Goal: Find specific page/section: Find specific page/section

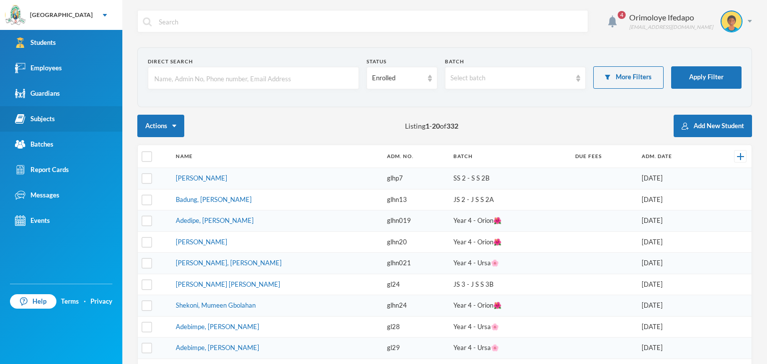
click at [48, 116] on div "Subjects" at bounding box center [35, 119] width 40 height 10
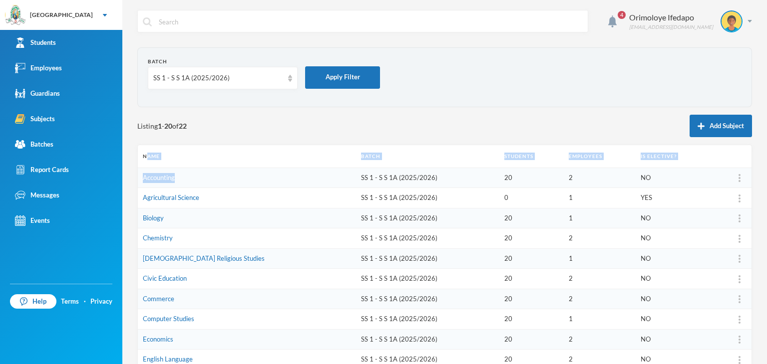
drag, startPoint x: 210, startPoint y: 184, endPoint x: 148, endPoint y: 166, distance: 64.4
click at [148, 166] on table "Name Batch Students Employees Is Elective? Accounting SS 1 - S S 1A (2025/2026)…" at bounding box center [444, 358] width 613 height 427
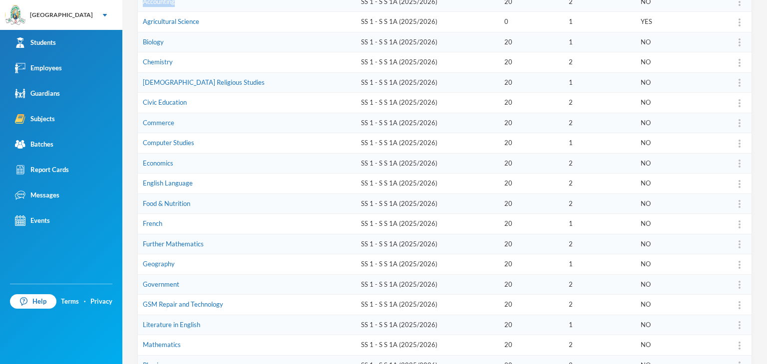
scroll to position [177, 0]
click at [192, 324] on link "Literature in English" at bounding box center [171, 324] width 57 height 8
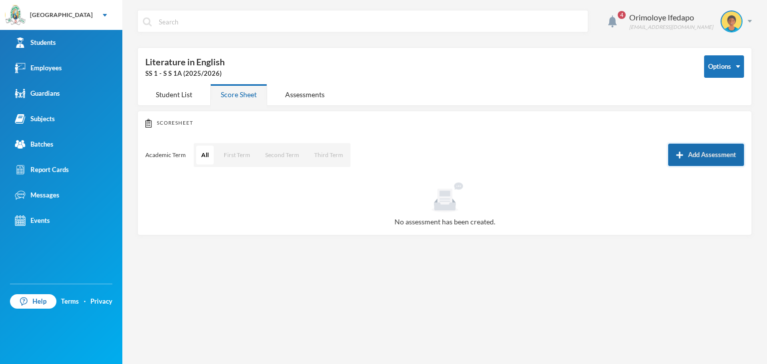
click at [699, 153] on button "Add Assessment" at bounding box center [706, 155] width 76 height 22
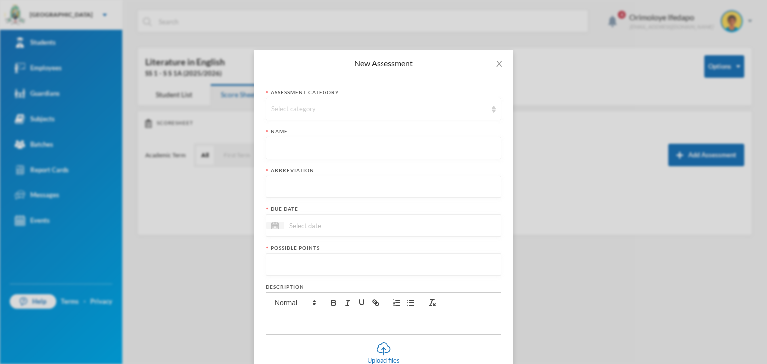
click at [369, 108] on div "Select category" at bounding box center [379, 109] width 216 height 10
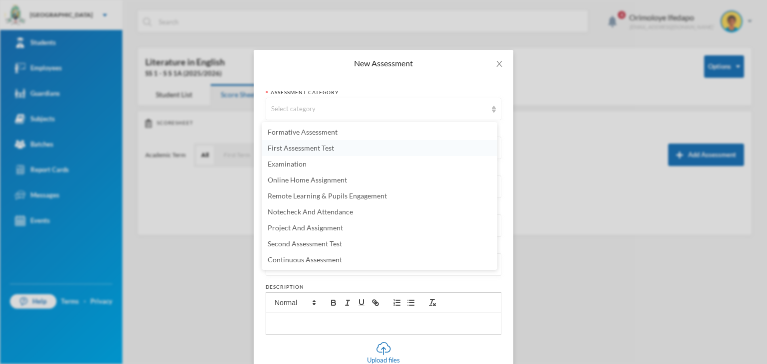
click at [290, 153] on li "First Assessment Test" at bounding box center [380, 148] width 236 height 16
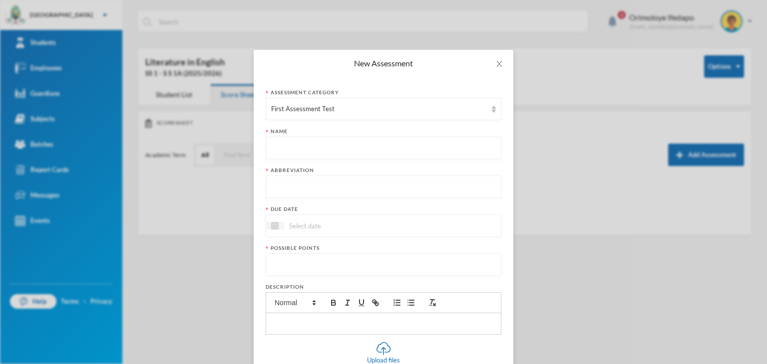
click at [298, 147] on input "text" at bounding box center [383, 148] width 225 height 22
type input "First Continuous Assessment Test"
click at [300, 186] on input "text" at bounding box center [383, 187] width 225 height 22
type input "FCAT"
click at [333, 228] on input at bounding box center [326, 225] width 84 height 11
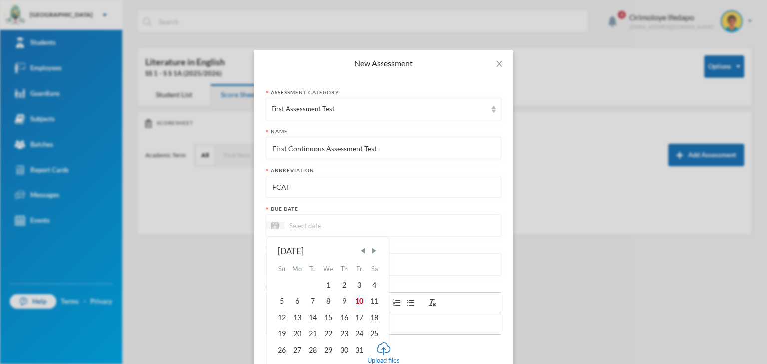
click at [356, 299] on div "10" at bounding box center [358, 301] width 15 height 16
type input "[DATE]"
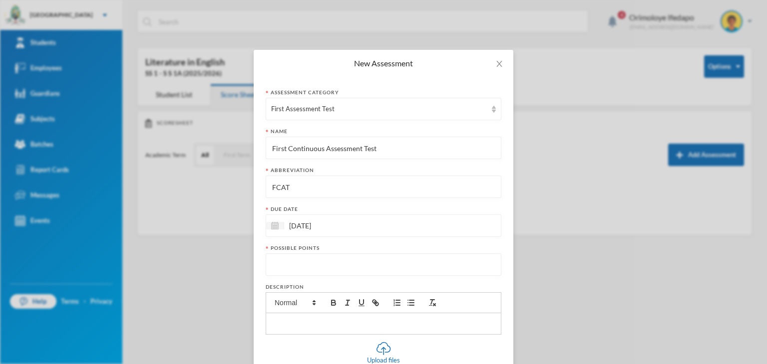
click at [319, 258] on input "number" at bounding box center [383, 265] width 225 height 22
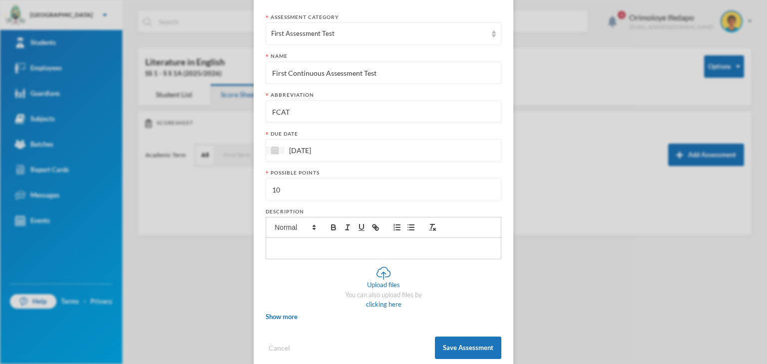
scroll to position [94, 0]
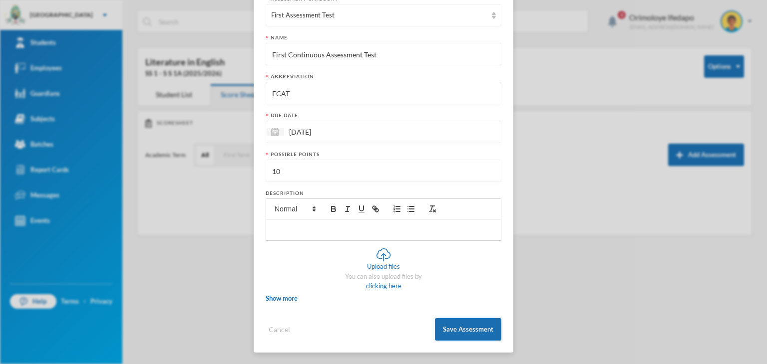
type input "10"
click at [473, 338] on button "Save Assessment" at bounding box center [468, 329] width 66 height 22
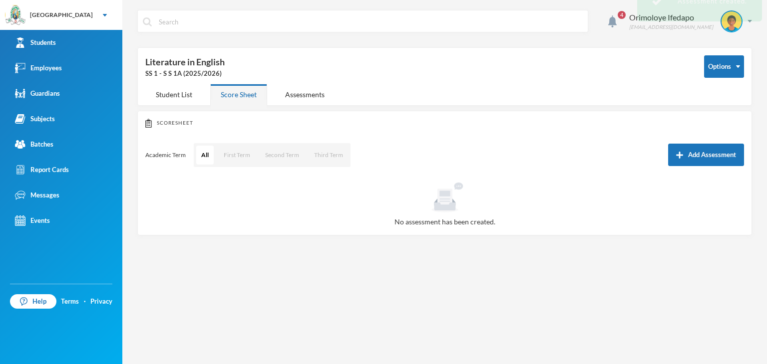
scroll to position [44, 0]
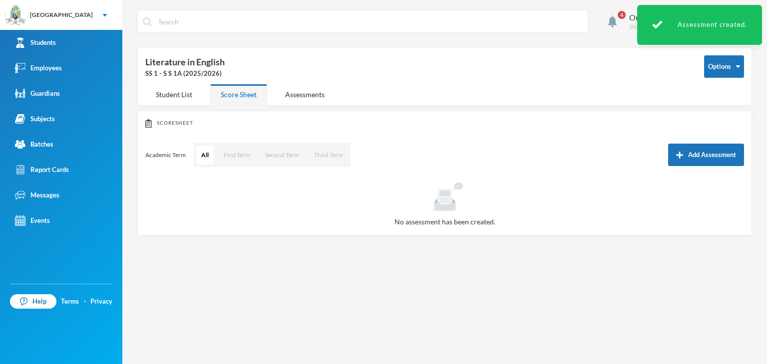
click at [238, 89] on div "Score Sheet" at bounding box center [238, 94] width 57 height 21
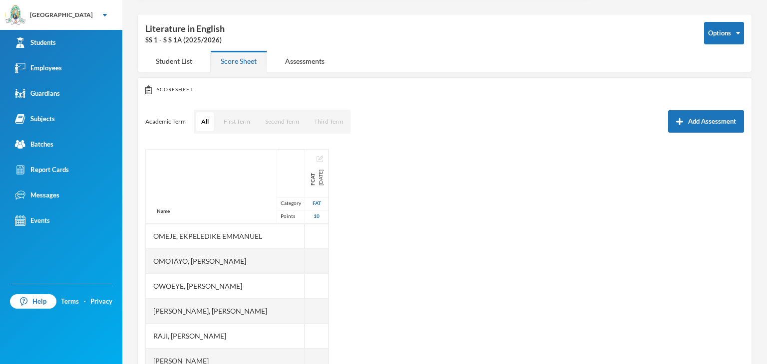
scroll to position [87, 0]
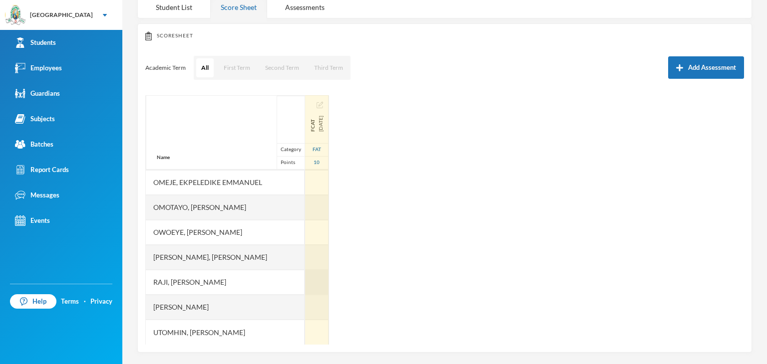
click at [328, 284] on div at bounding box center [316, 282] width 23 height 25
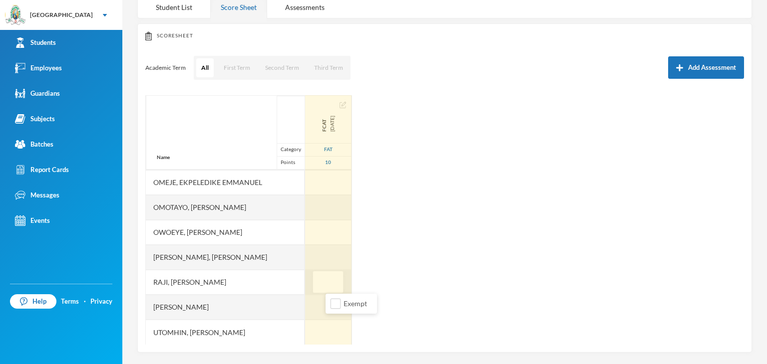
type input "7"
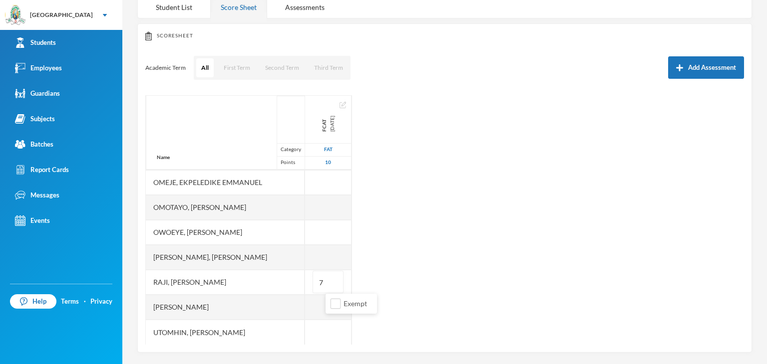
click at [545, 287] on div "Name Category Points Abidoye, Oyindamola Deborah Adewale, Farhan Adeyemi Ajijol…" at bounding box center [444, 220] width 598 height 250
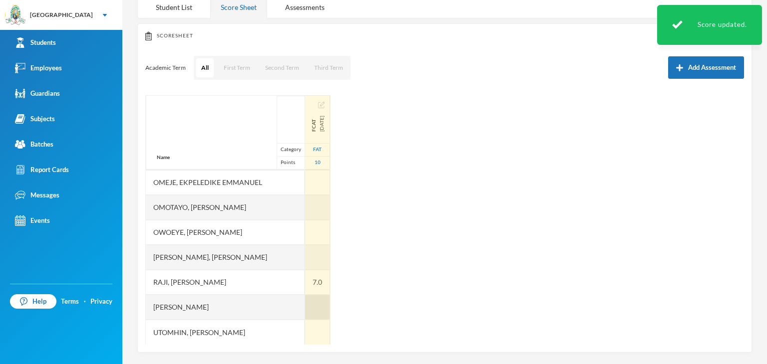
click at [330, 312] on div at bounding box center [317, 307] width 25 height 25
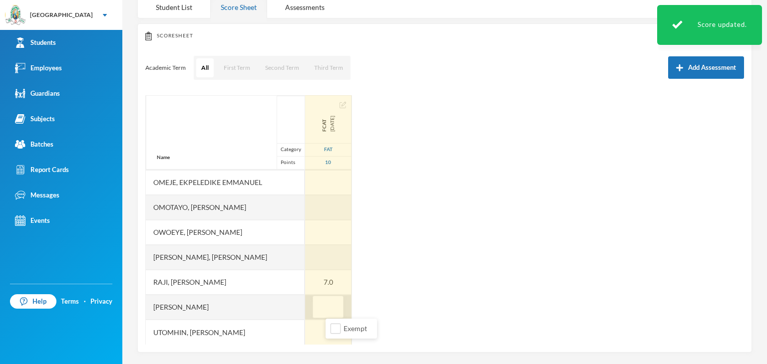
type input "9"
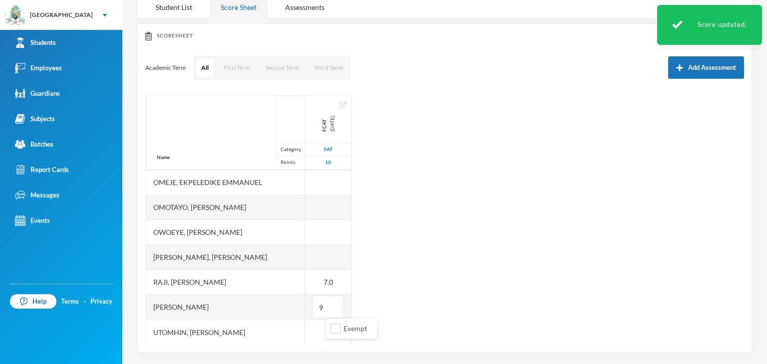
click at [517, 257] on div "Name Category Points Abidoye, Oyindamola Deborah Adewale, Farhan Adeyemi Ajijol…" at bounding box center [444, 220] width 598 height 250
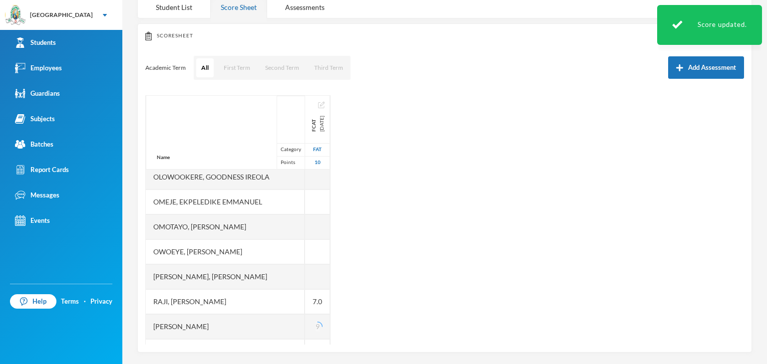
scroll to position [324, 0]
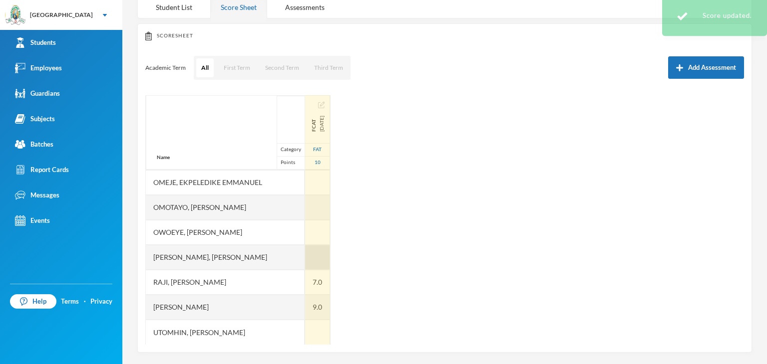
click at [329, 262] on div at bounding box center [317, 257] width 25 height 25
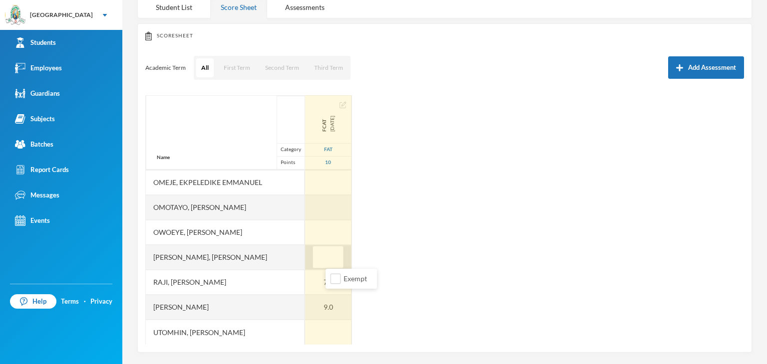
type input "9"
type input "8"
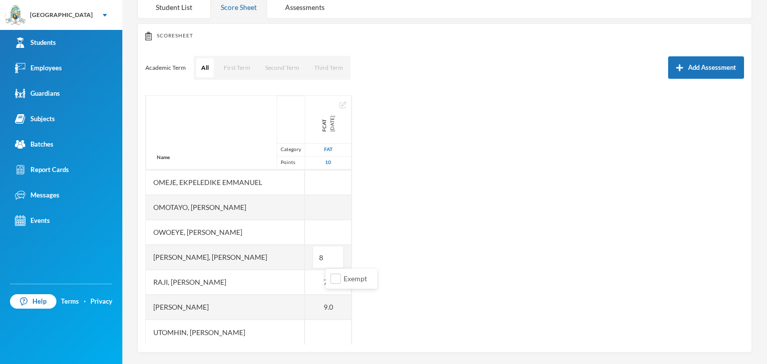
click at [540, 270] on div "Name Category Points Abidoye, Oyindamola Deborah Adewale, Farhan Adeyemi Ajijol…" at bounding box center [444, 220] width 598 height 250
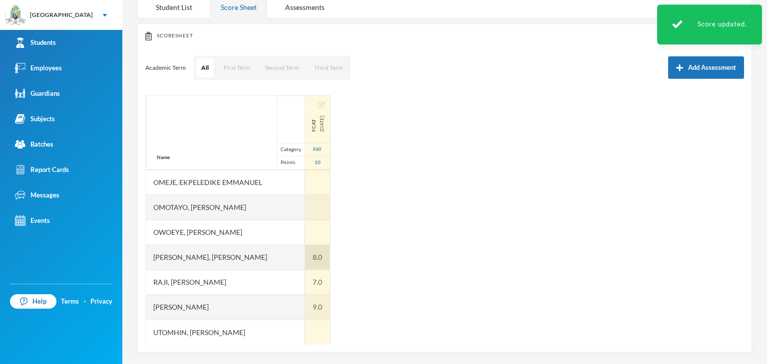
click at [330, 258] on div "8.0" at bounding box center [317, 257] width 25 height 25
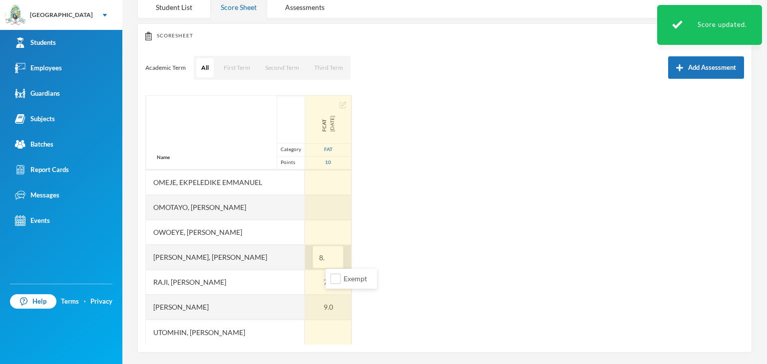
type input "8"
type input "4"
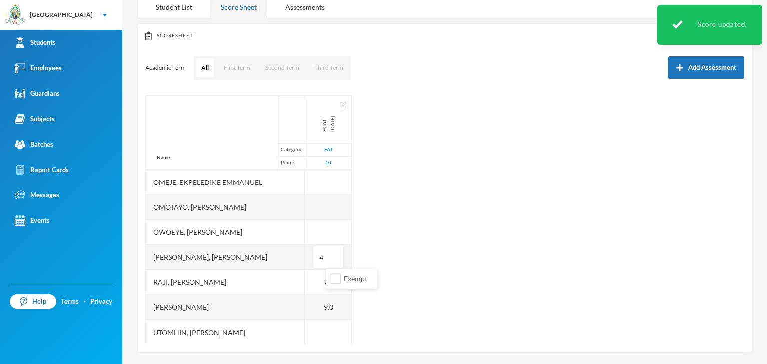
click at [546, 283] on div "Name Category Points Abidoye, Oyindamola Deborah Adewale, Farhan Adeyemi Ajijol…" at bounding box center [444, 220] width 598 height 250
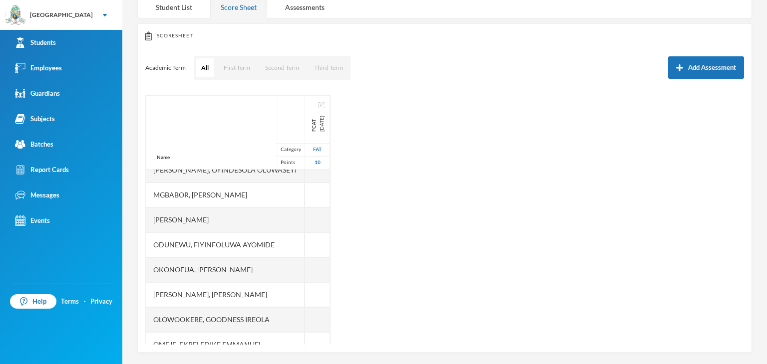
scroll to position [160, 0]
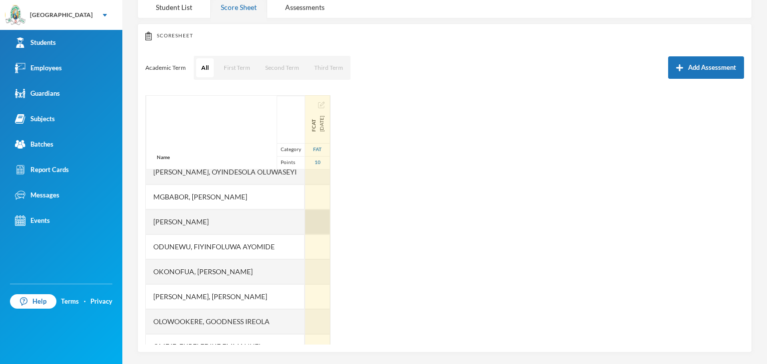
click at [330, 222] on div at bounding box center [317, 222] width 25 height 25
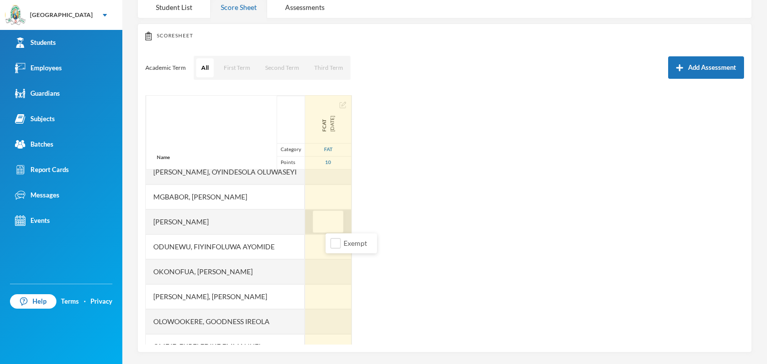
type input "9"
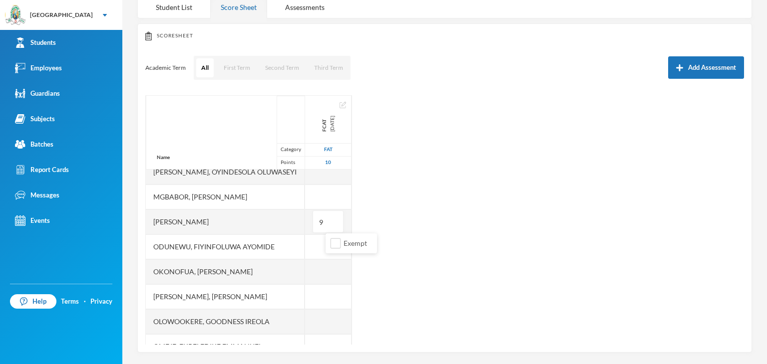
click at [574, 268] on div "Name Category Points Abidoye, Oyindamola Deborah Adewale, Farhan Adeyemi Ajijol…" at bounding box center [444, 220] width 598 height 250
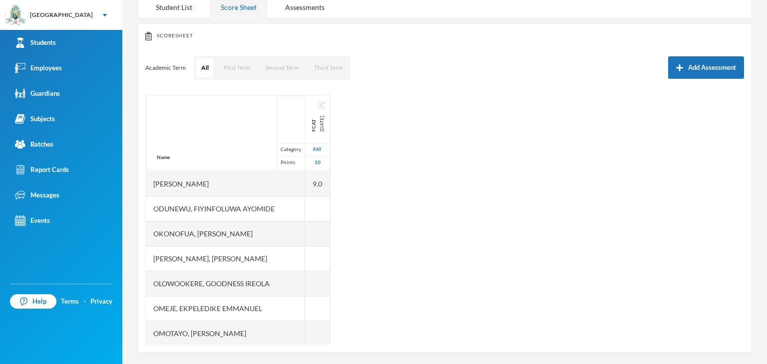
scroll to position [194, 0]
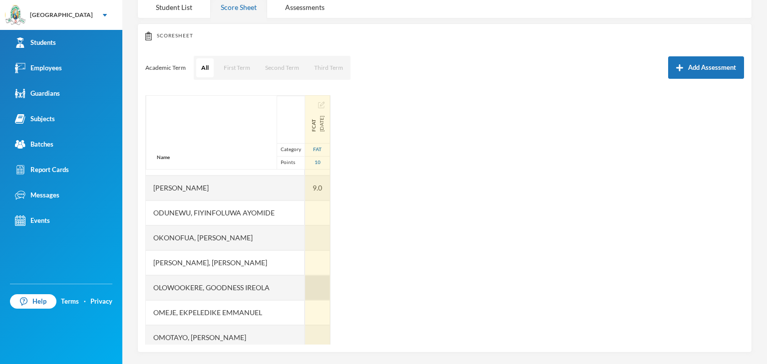
click at [330, 289] on div at bounding box center [317, 288] width 25 height 25
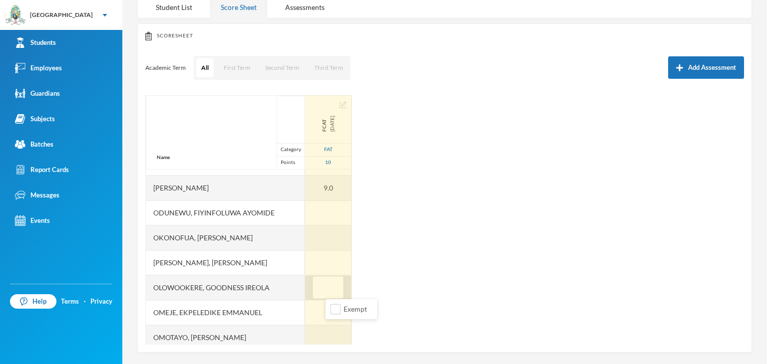
type input "9"
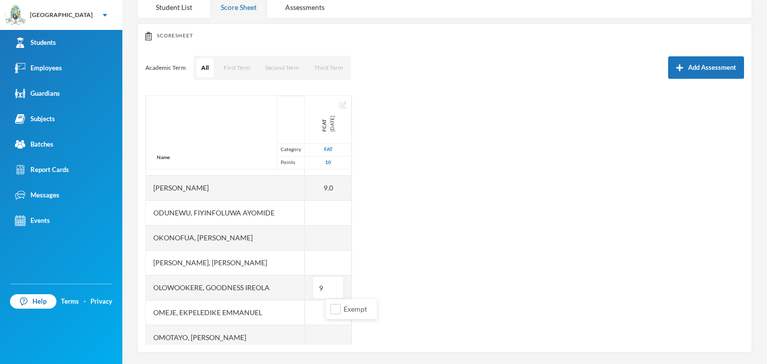
click at [521, 235] on div "Name Category Points Abidoye, Oyindamola Deborah Adewale, Farhan Adeyemi Ajijol…" at bounding box center [444, 220] width 598 height 250
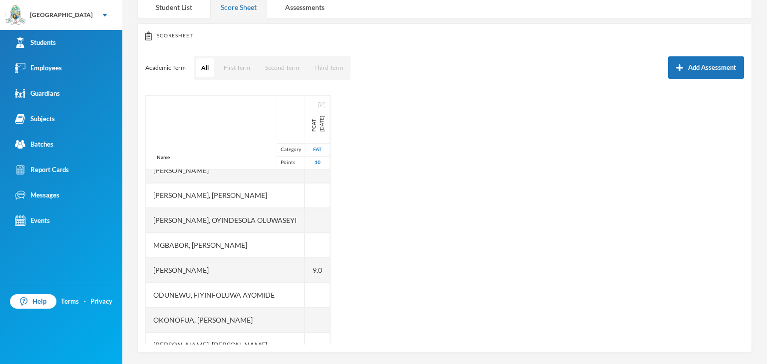
scroll to position [111, 0]
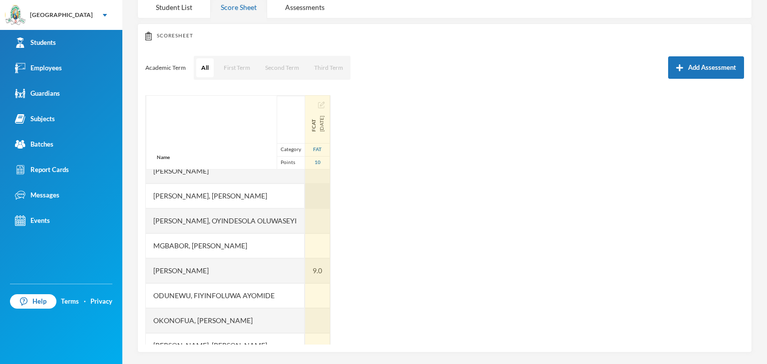
click at [330, 206] on div at bounding box center [317, 196] width 25 height 25
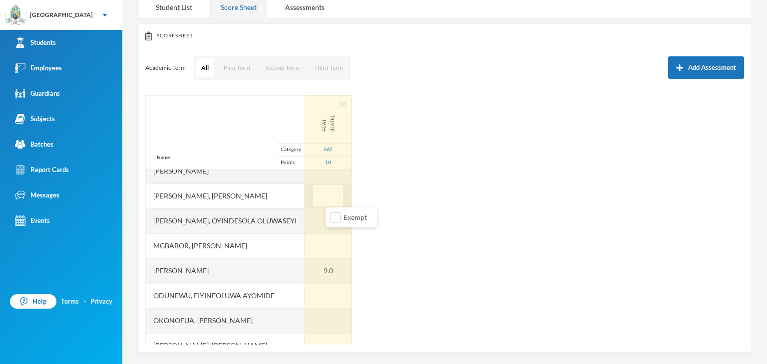
type input "9"
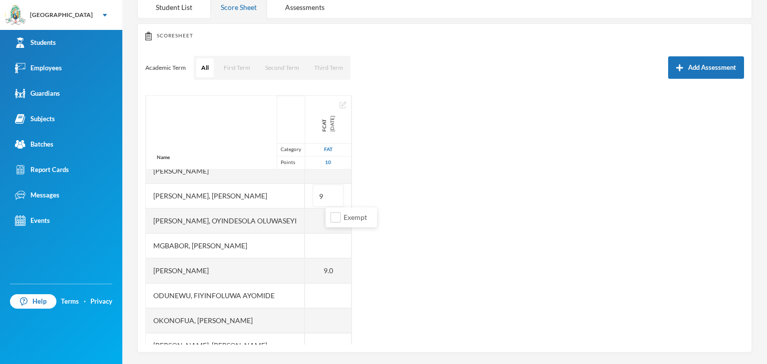
click at [507, 270] on div "Name Category Points Abidoye, Oyindamola Deborah Adewale, Farhan Adeyemi Ajijol…" at bounding box center [444, 220] width 598 height 250
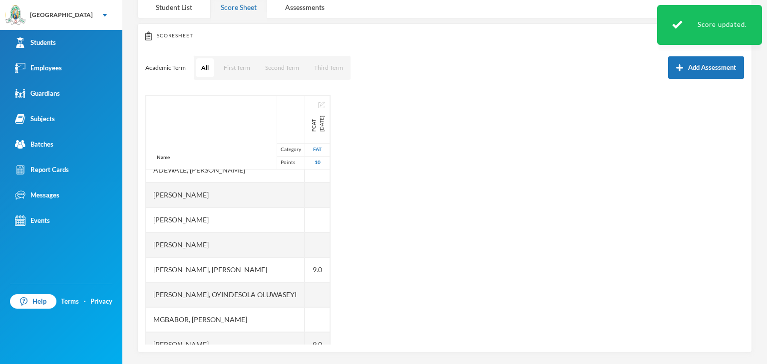
scroll to position [26, 0]
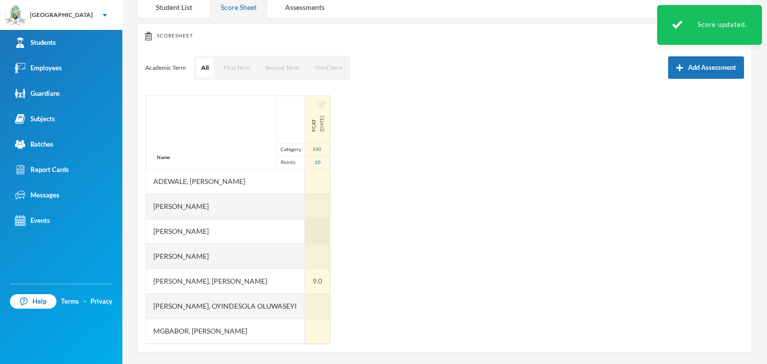
click at [327, 227] on div at bounding box center [317, 231] width 25 height 25
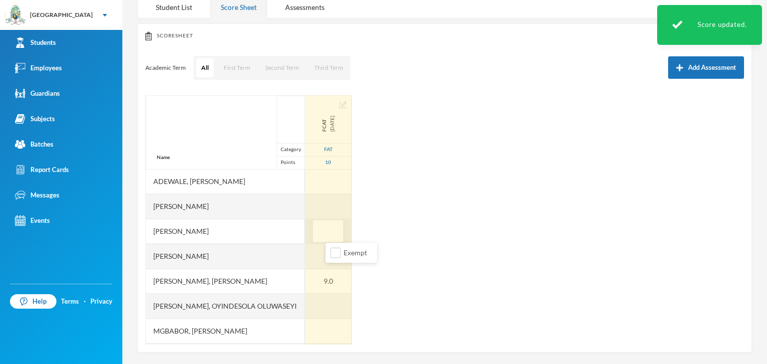
type input "6"
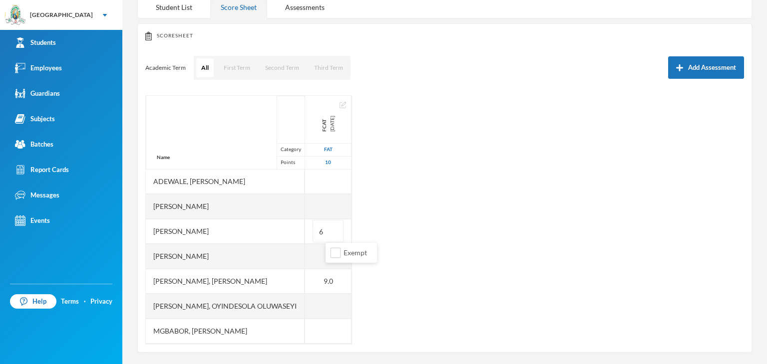
click at [474, 246] on div "Name Category Points Abidoye, Oyindamola Deborah Adewale, Farhan Adeyemi Ajijol…" at bounding box center [444, 220] width 598 height 250
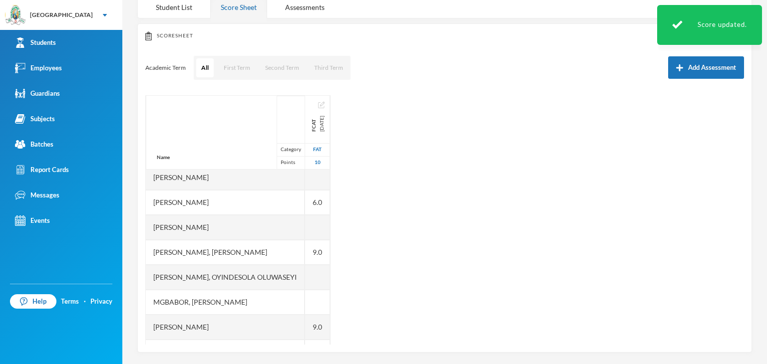
scroll to position [54, 0]
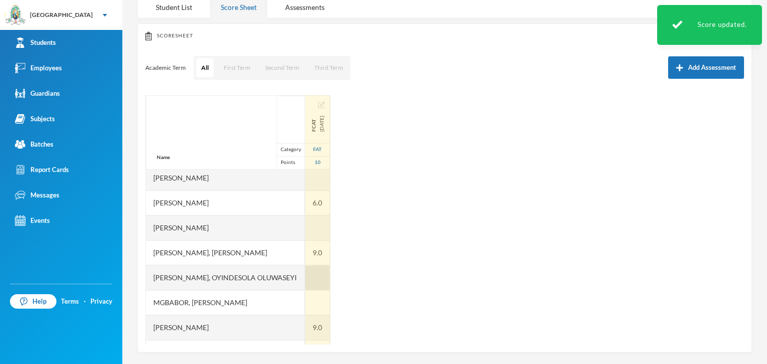
click at [330, 274] on div at bounding box center [317, 278] width 25 height 25
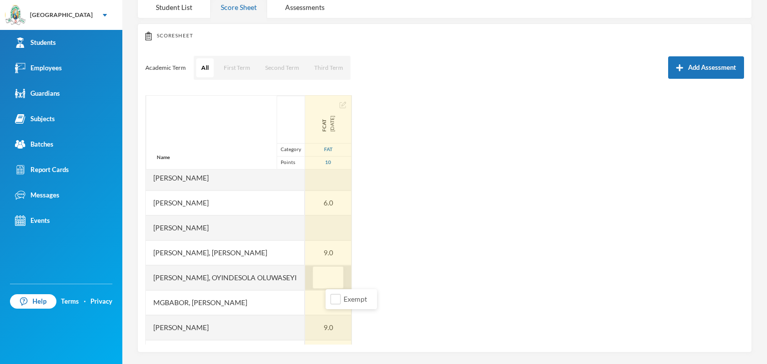
type input "8"
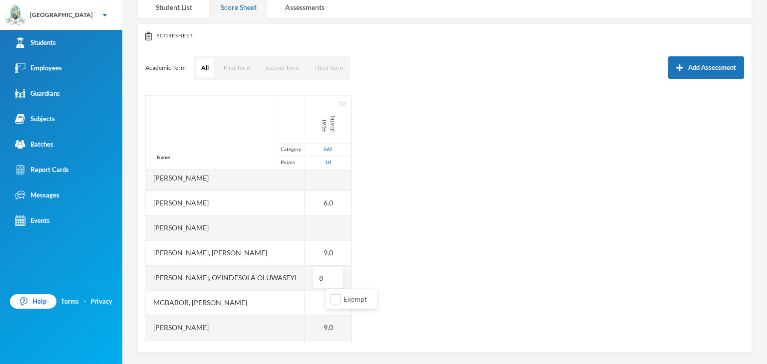
click at [571, 198] on div "Name Category Points Abidoye, Oyindamola Deborah Adewale, Farhan Adeyemi Ajijol…" at bounding box center [444, 220] width 598 height 250
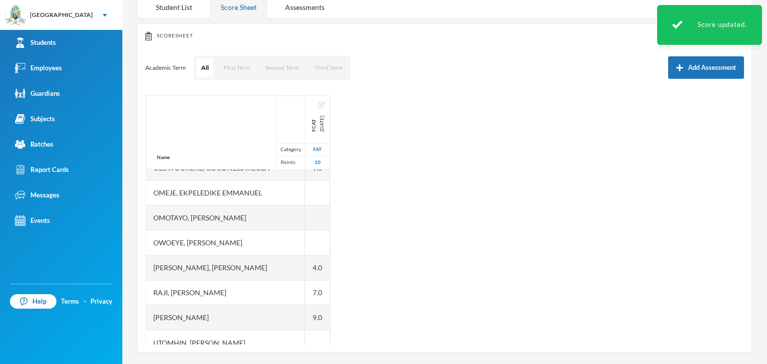
scroll to position [324, 0]
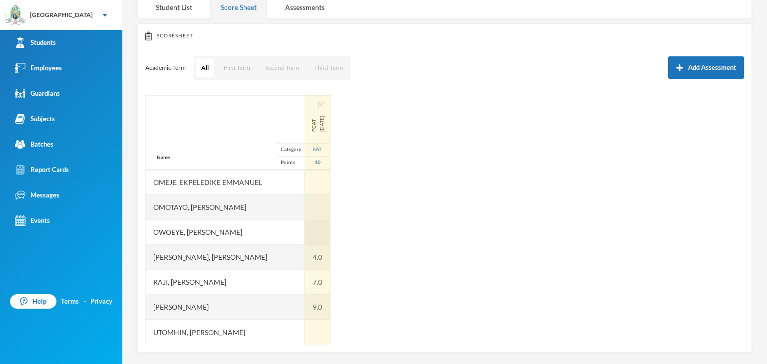
click at [330, 228] on div at bounding box center [317, 232] width 25 height 25
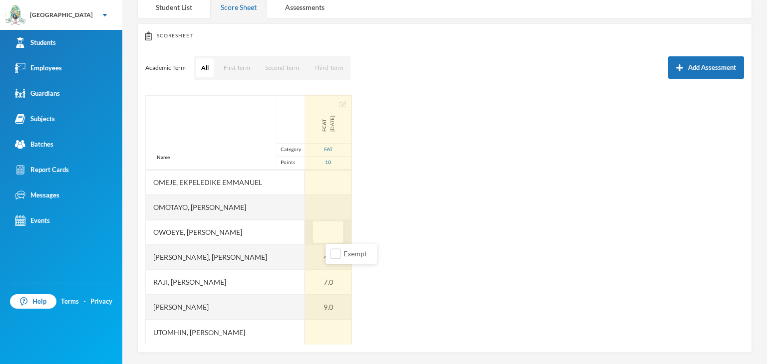
type input "3"
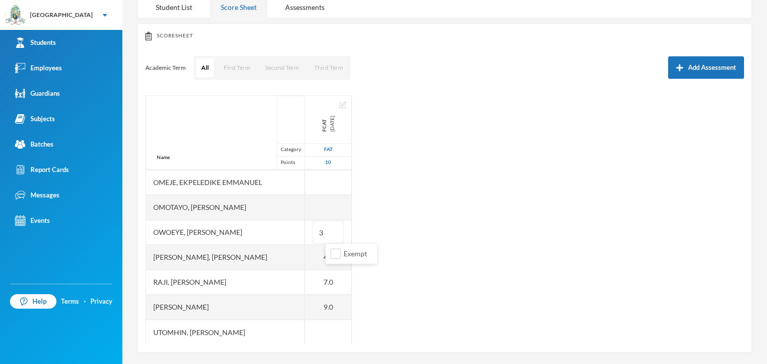
click at [476, 214] on div "Name Category Points Abidoye, Oyindamola Deborah Adewale, Farhan Adeyemi Ajijol…" at bounding box center [444, 220] width 598 height 250
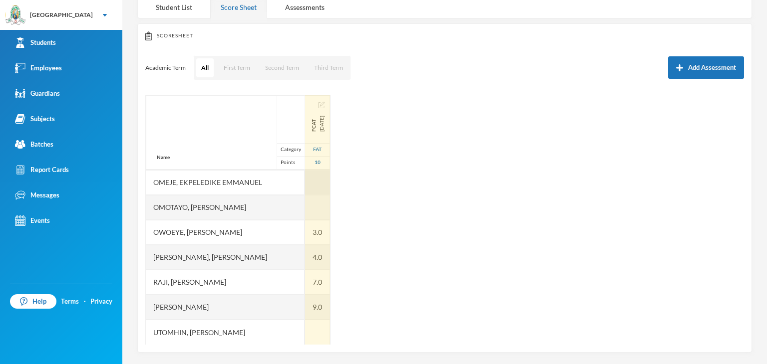
click at [330, 186] on div at bounding box center [317, 182] width 25 height 25
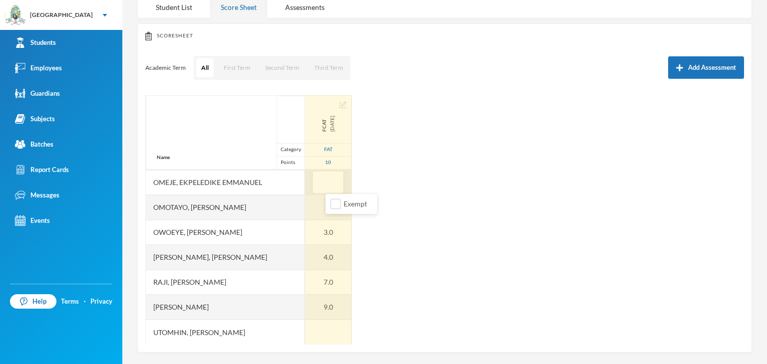
type input "7"
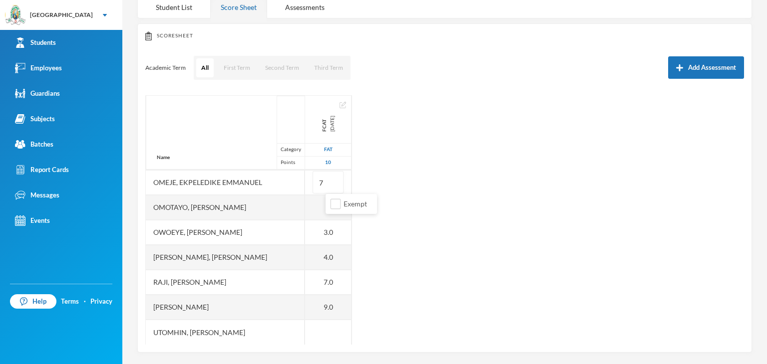
click at [478, 274] on div "Name Category Points Abidoye, Oyindamola Deborah Adewale, Farhan Adeyemi Ajijol…" at bounding box center [444, 220] width 598 height 250
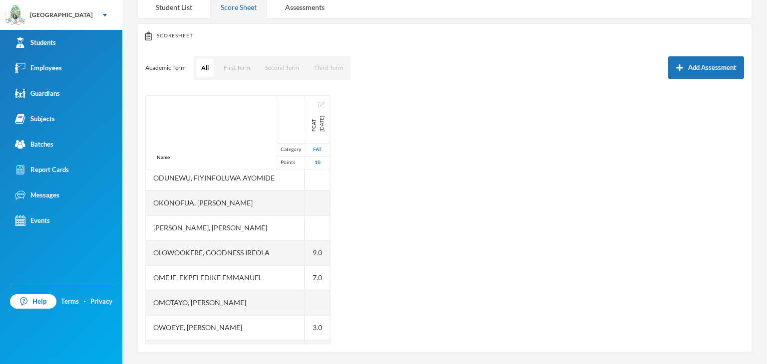
scroll to position [225, 0]
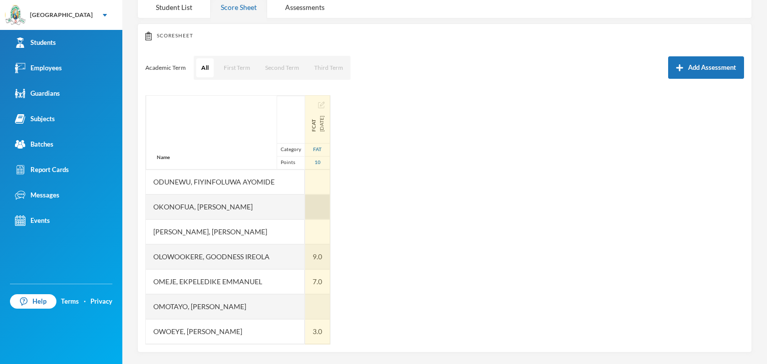
click at [328, 211] on div at bounding box center [317, 207] width 25 height 25
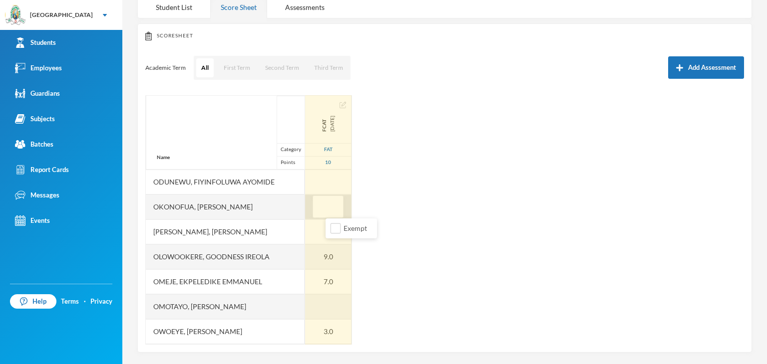
type input "6"
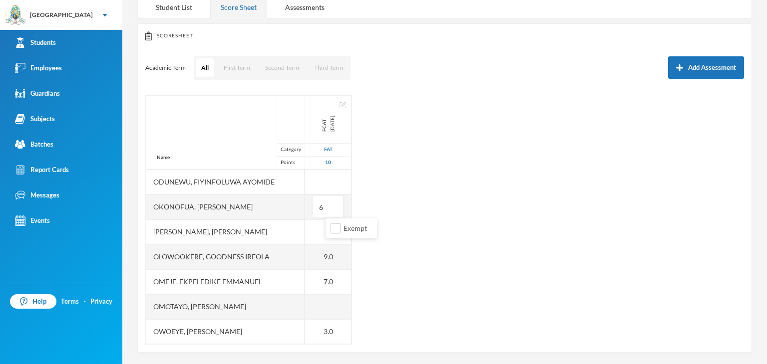
click at [490, 226] on div "Name Category Points Abidoye, Oyindamola Deborah Adewale, Farhan Adeyemi Ajijol…" at bounding box center [444, 220] width 598 height 250
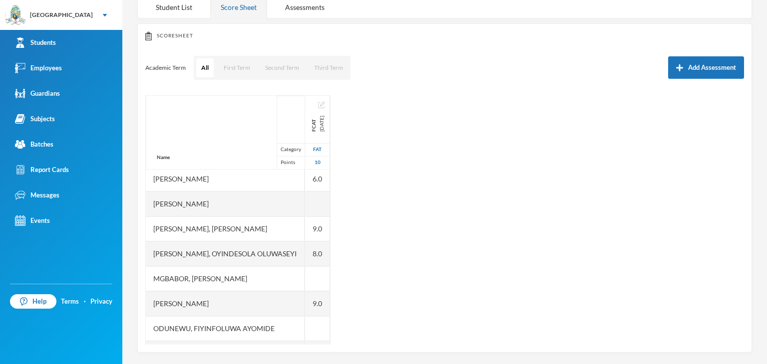
scroll to position [70, 0]
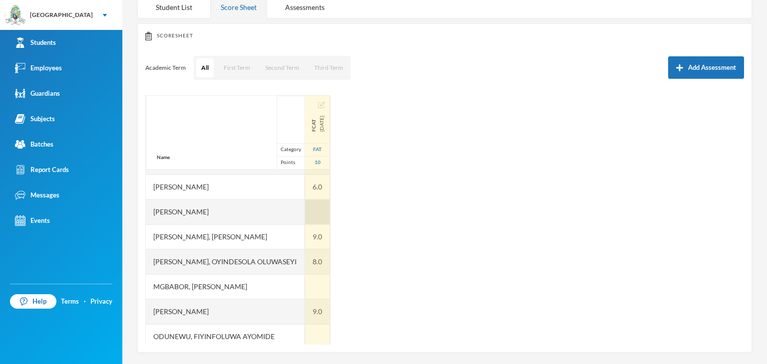
click at [323, 207] on div at bounding box center [317, 212] width 25 height 25
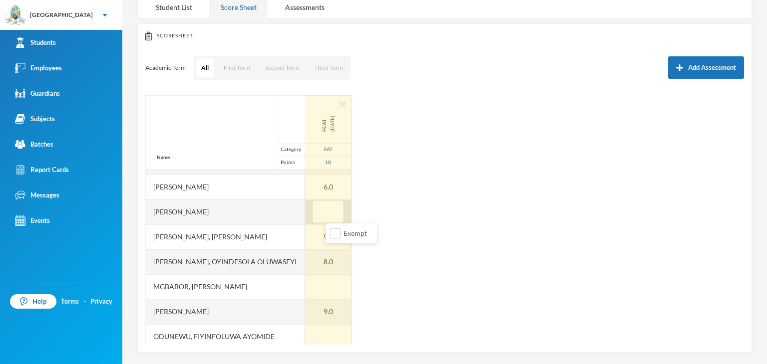
type input "7"
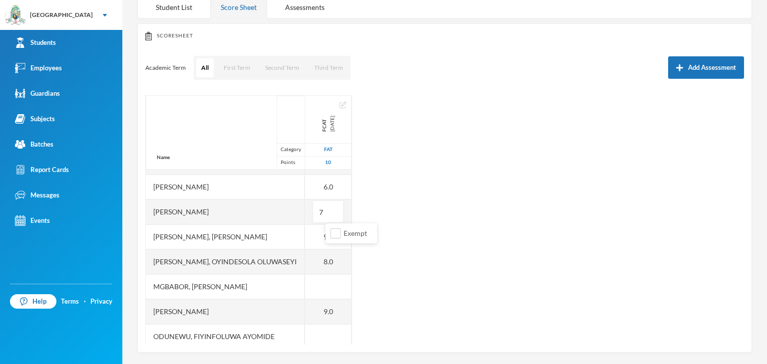
click at [498, 277] on div "Name Category Points Abidoye, Oyindamola Deborah Adewale, Farhan Adeyemi Ajijol…" at bounding box center [444, 220] width 598 height 250
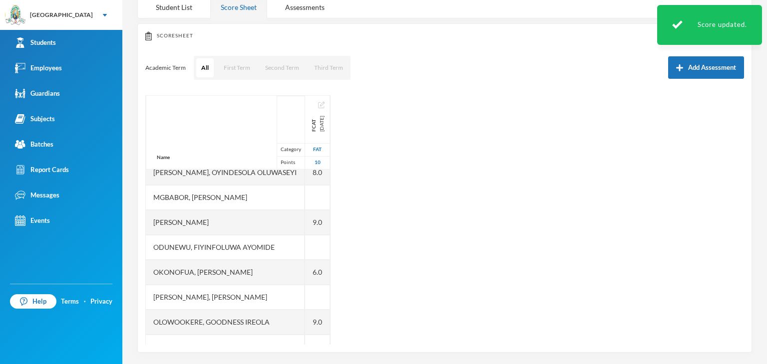
scroll to position [168, 0]
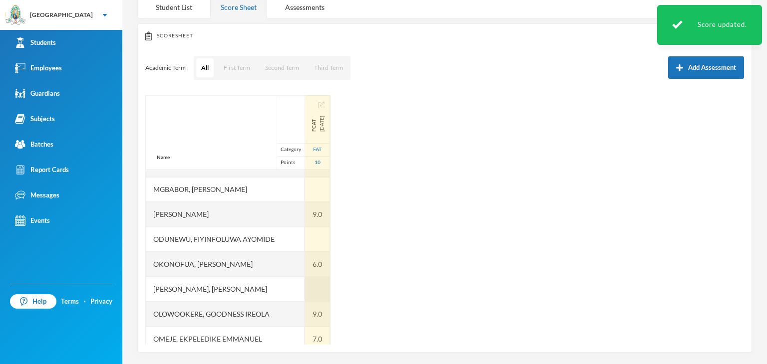
click at [330, 285] on div at bounding box center [317, 289] width 25 height 25
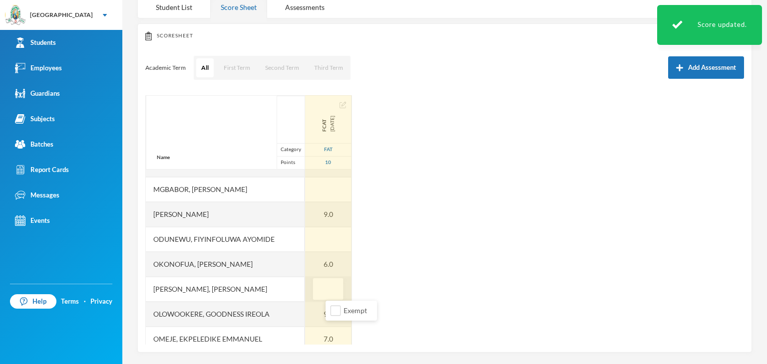
type input "6"
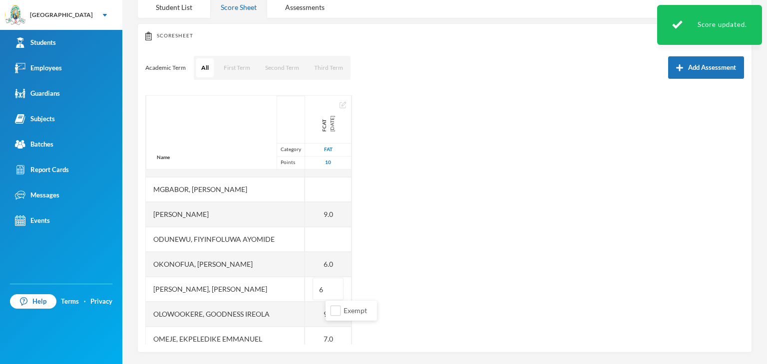
click at [480, 273] on div "Name Category Points Abidoye, Oyindamola Deborah Adewale, Farhan Adeyemi Ajijol…" at bounding box center [444, 220] width 598 height 250
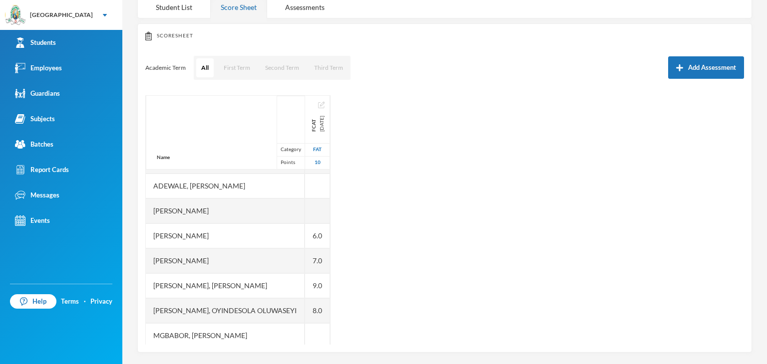
scroll to position [0, 0]
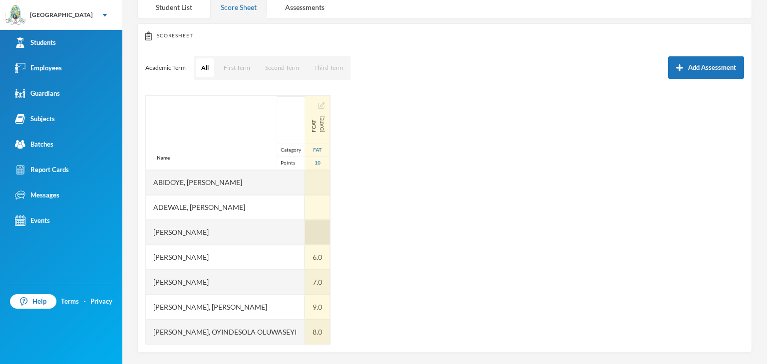
click at [330, 231] on div at bounding box center [317, 232] width 25 height 25
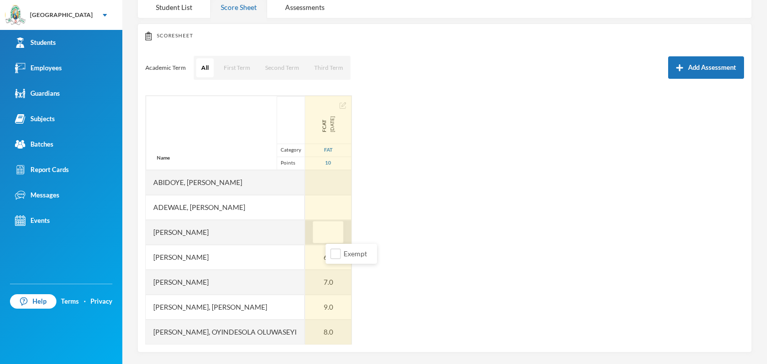
type input "8"
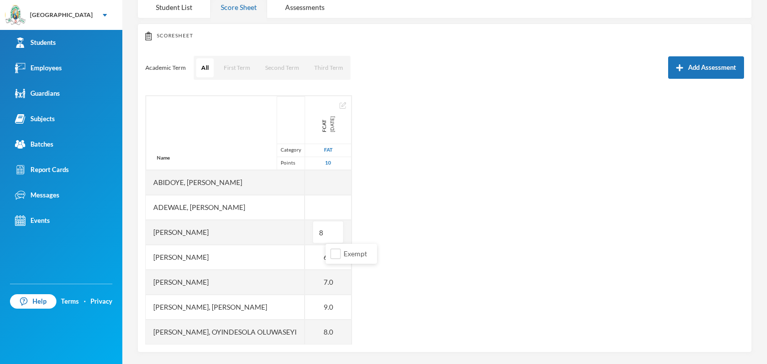
click at [517, 258] on div "Name Category Points Abidoye, Oyindamola Deborah Adewale, Farhan Adeyemi Ajijol…" at bounding box center [444, 220] width 598 height 250
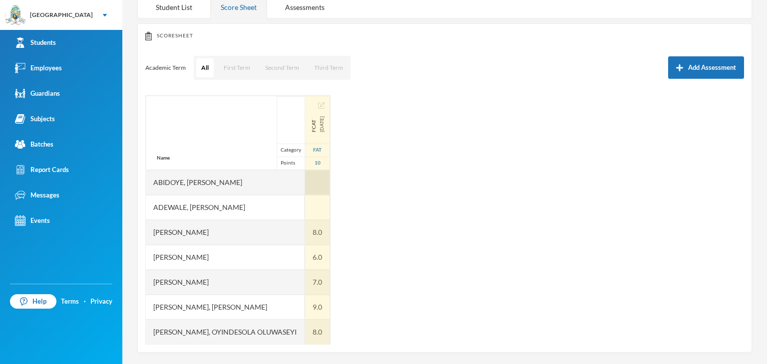
click at [330, 181] on div at bounding box center [317, 182] width 25 height 25
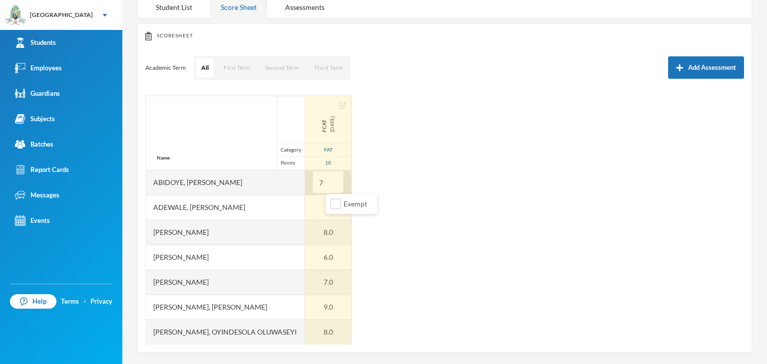
type input "7"
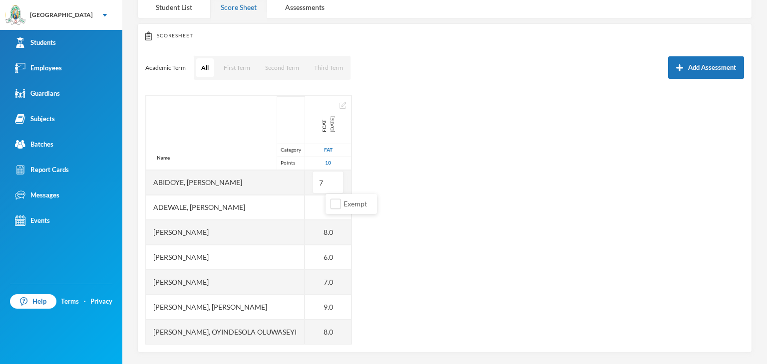
click at [490, 230] on div "Name Category Points Abidoye, Oyindamola Deborah Adewale, Farhan Adeyemi Ajijol…" at bounding box center [444, 220] width 598 height 250
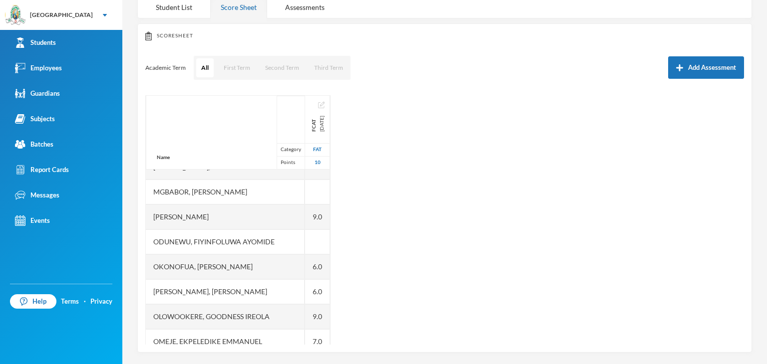
scroll to position [166, 0]
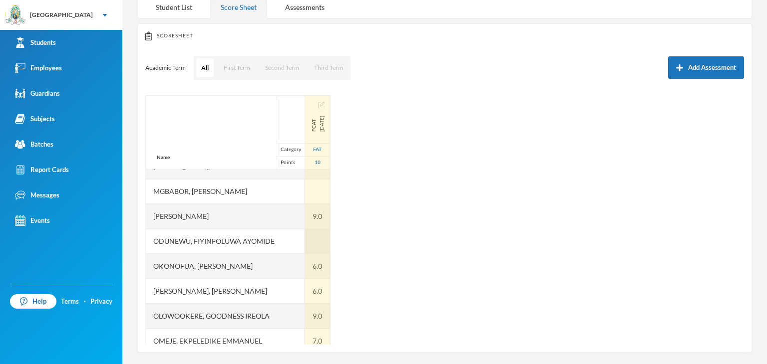
click at [330, 237] on div at bounding box center [317, 241] width 25 height 25
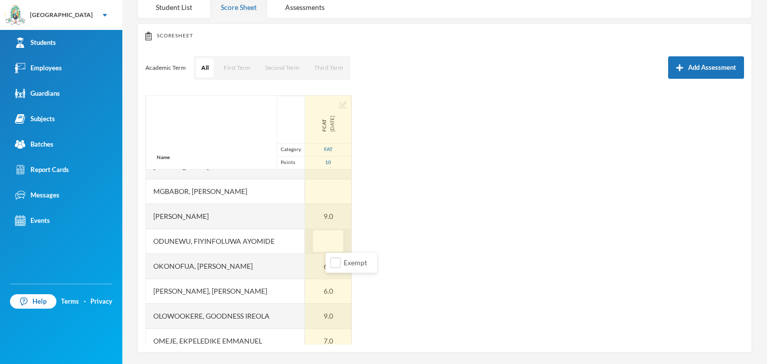
type input "5"
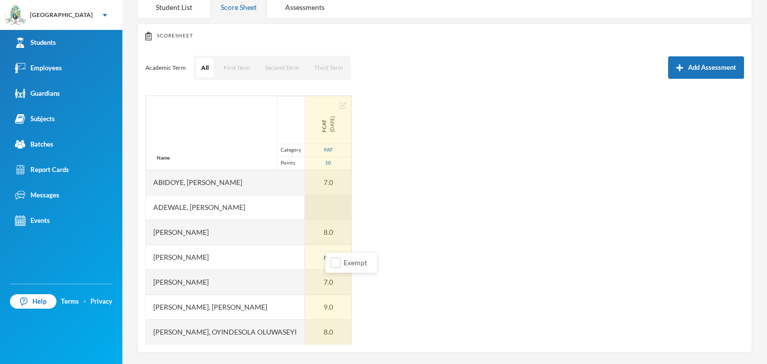
click at [343, 210] on div at bounding box center [328, 207] width 46 height 25
type input "9"
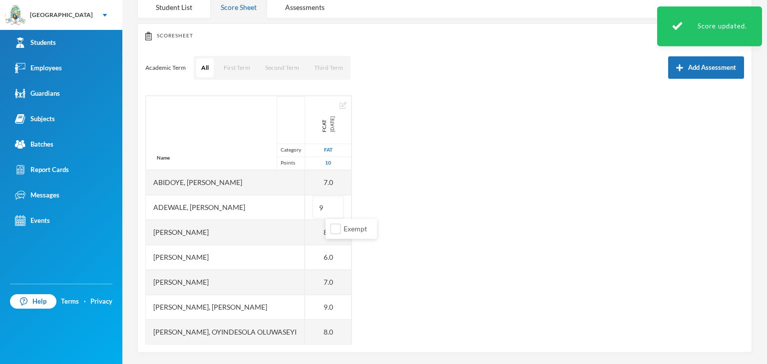
click at [476, 254] on div "Name Category Points Abidoye, Oyindamola Deborah Adewale, Farhan Adeyemi Ajijol…" at bounding box center [444, 220] width 598 height 250
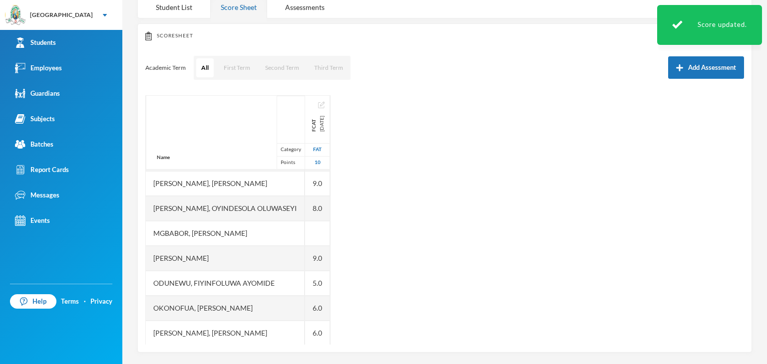
scroll to position [124, 0]
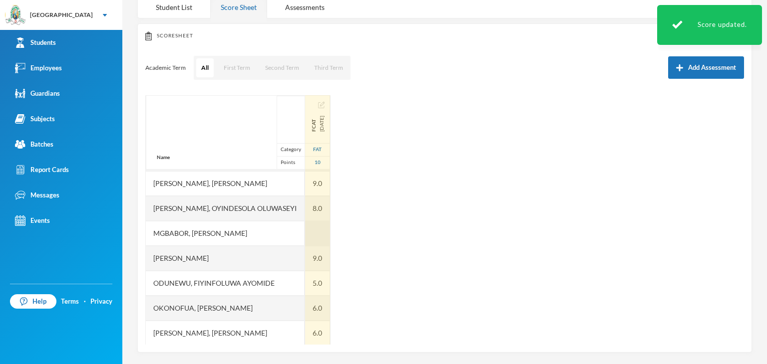
click at [330, 243] on div at bounding box center [317, 233] width 25 height 25
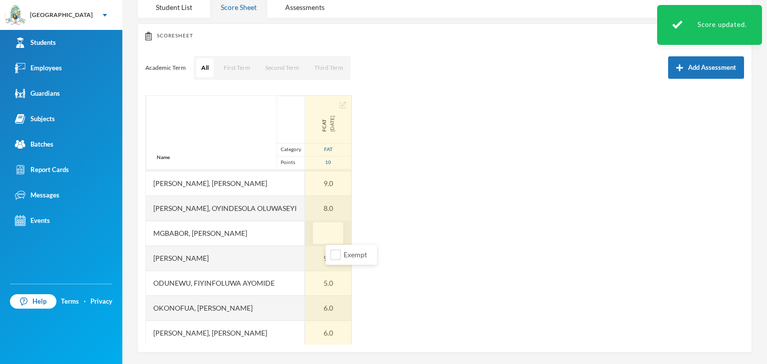
type input "5"
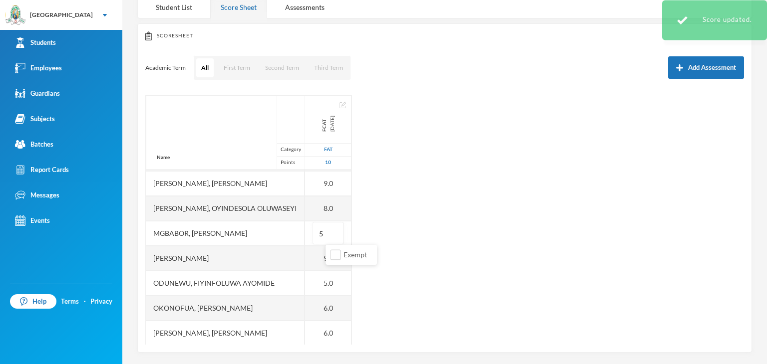
click at [460, 286] on div "Name Category Points Abidoye, Oyindamola Deborah Adewale, Farhan Adeyemi Ajijol…" at bounding box center [444, 220] width 598 height 250
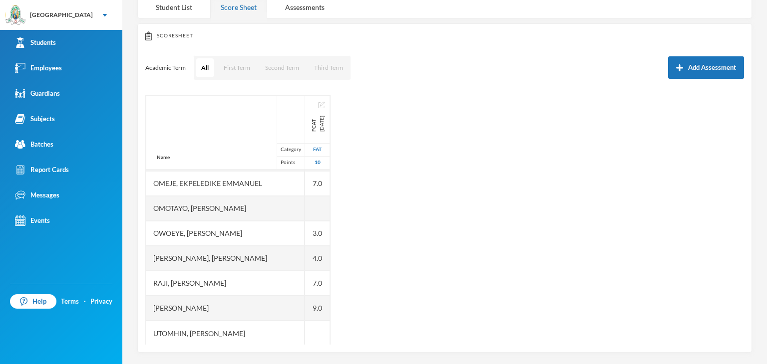
scroll to position [324, 0]
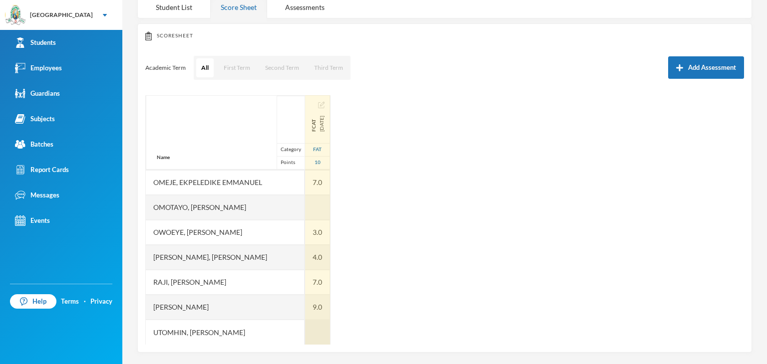
click at [330, 342] on div at bounding box center [317, 332] width 25 height 25
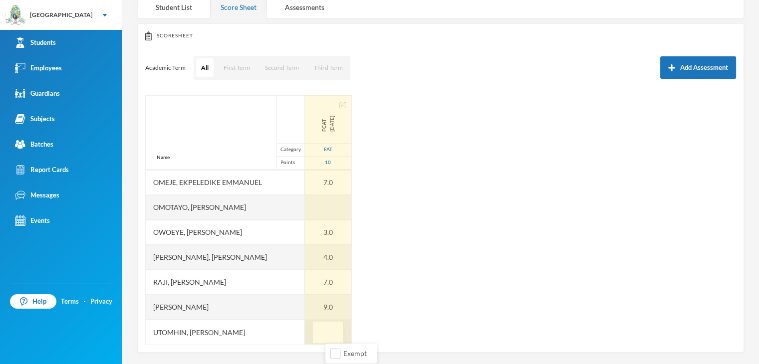
type input "4"
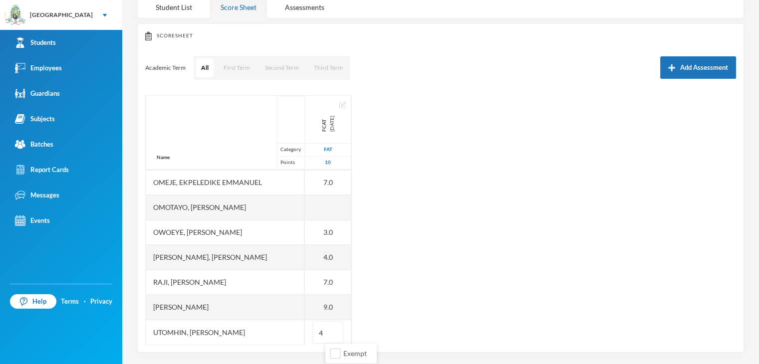
click at [453, 277] on div "Name Category Points Abidoye, Oyindamola Deborah Adewale, Farhan Adeyemi Ajijol…" at bounding box center [440, 220] width 591 height 250
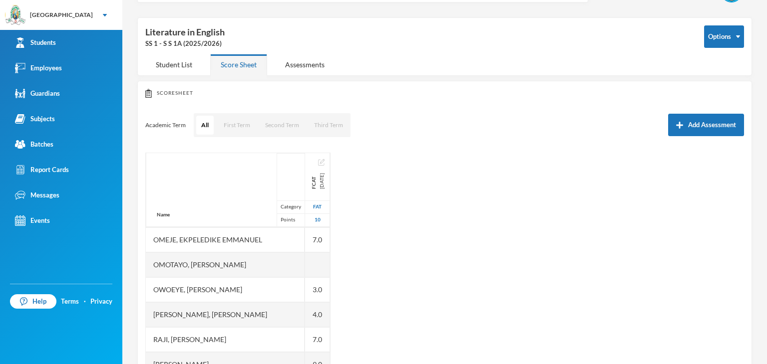
scroll to position [0, 0]
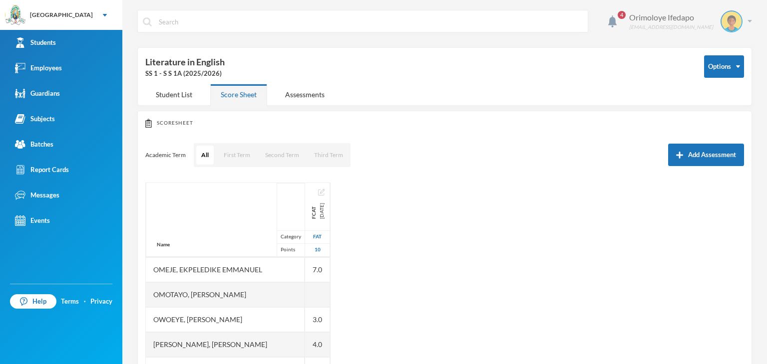
click at [747, 20] on img at bounding box center [749, 21] width 4 height 2
click at [717, 73] on button "Logout" at bounding box center [716, 72] width 45 height 15
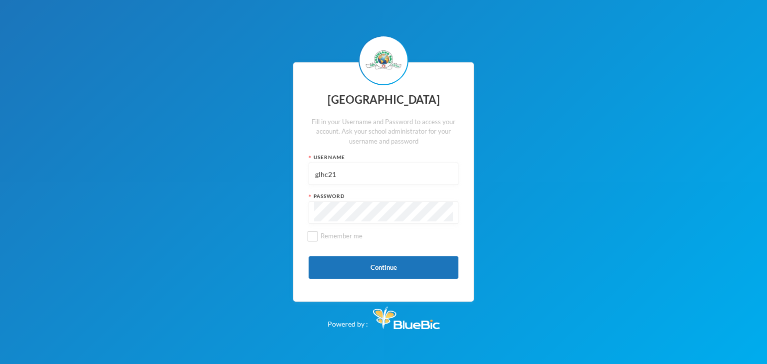
click at [348, 180] on input "glhc21" at bounding box center [383, 174] width 139 height 22
type input "glh25c23"
click at [330, 175] on input "glh25c23" at bounding box center [383, 174] width 139 height 22
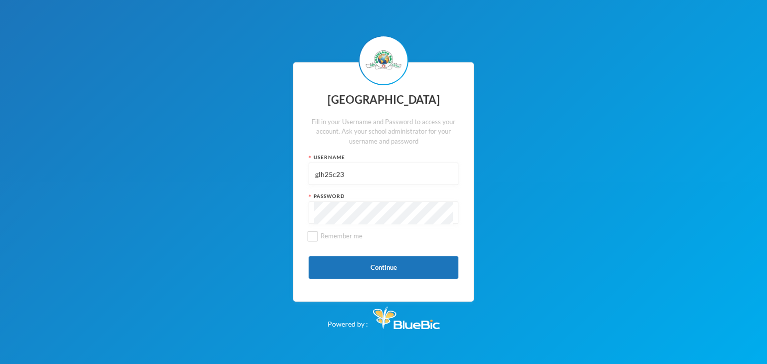
click at [330, 175] on input "glh25c23" at bounding box center [383, 174] width 139 height 22
click at [335, 269] on button "Continue" at bounding box center [383, 268] width 150 height 22
click at [369, 168] on input "glh25c23" at bounding box center [383, 174] width 139 height 22
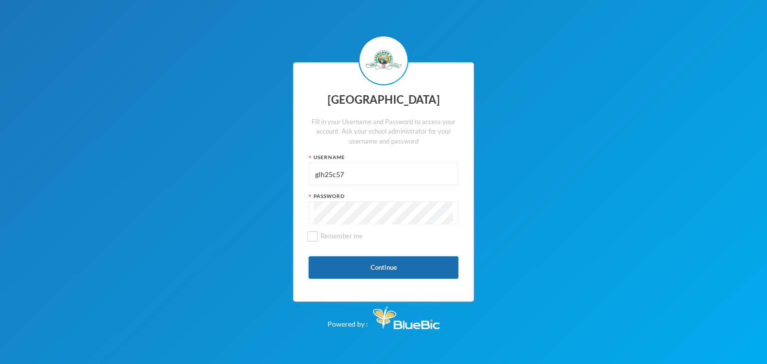
click at [319, 277] on button "Continue" at bounding box center [383, 268] width 150 height 22
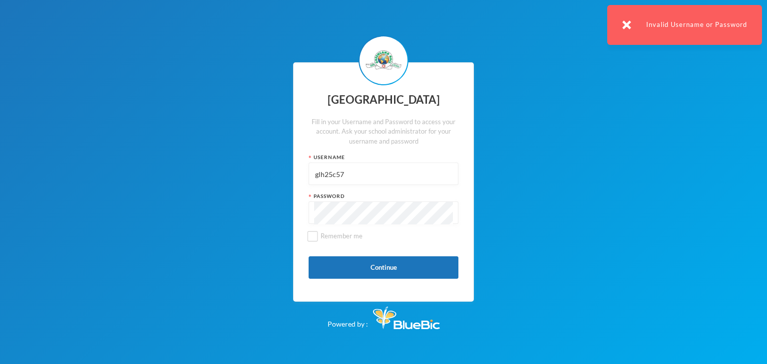
click at [322, 172] on input "glh25c57" at bounding box center [383, 174] width 139 height 22
click at [327, 174] on input "glh25c57" at bounding box center [383, 174] width 139 height 22
type input "glhc21"
click at [346, 276] on button "Continue" at bounding box center [383, 268] width 150 height 22
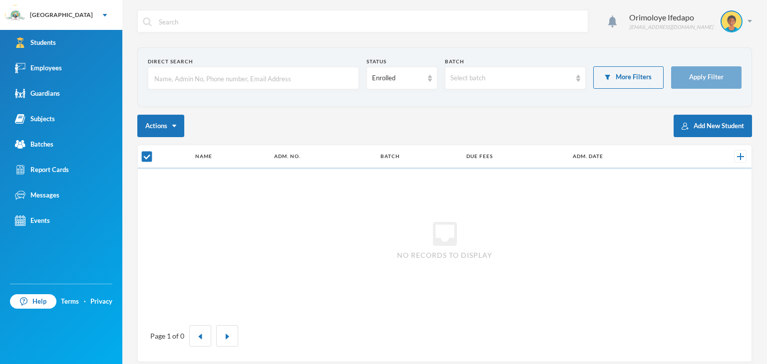
checkbox input "false"
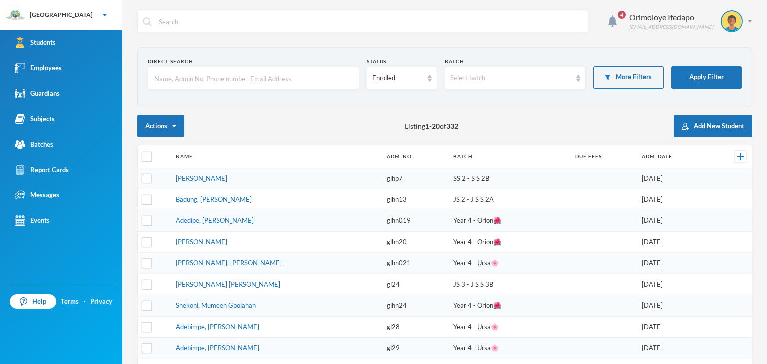
click at [329, 78] on input "text" at bounding box center [253, 78] width 200 height 22
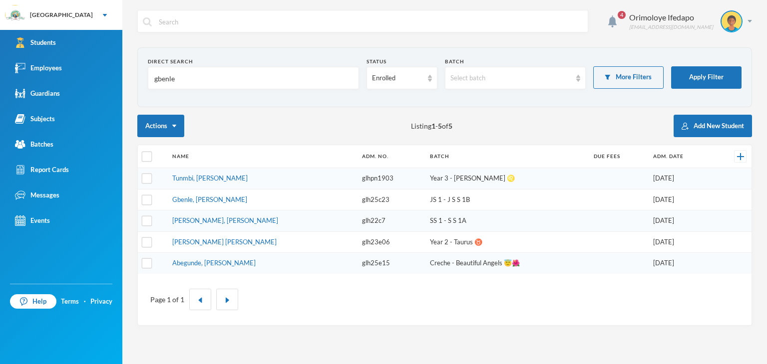
type input "gbenle"
click at [200, 177] on link "Tunmbi, Gbemileke Donald" at bounding box center [209, 178] width 75 height 8
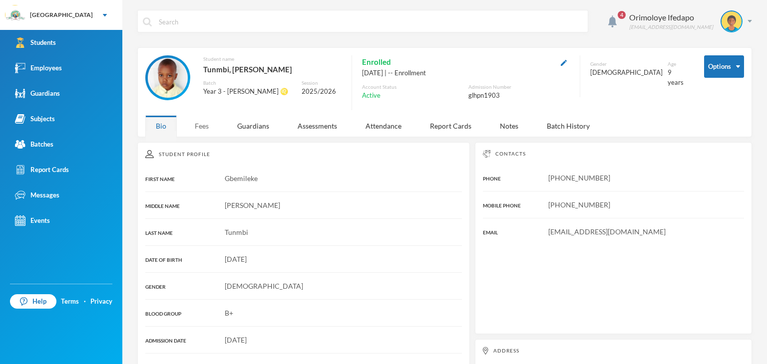
click at [215, 125] on div "Fees" at bounding box center [201, 125] width 35 height 21
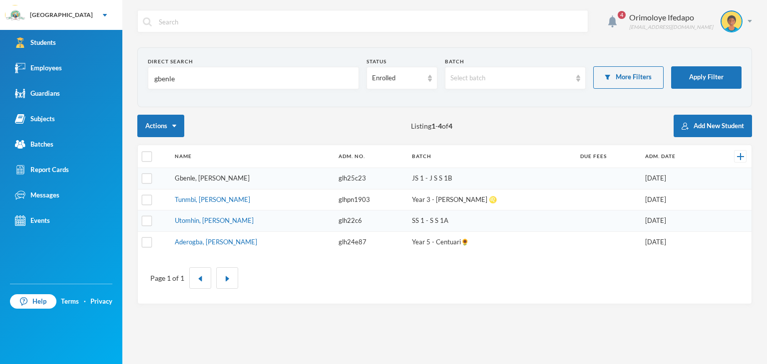
click at [202, 175] on link "Gbenle, Melvin Emmanuel" at bounding box center [212, 178] width 75 height 8
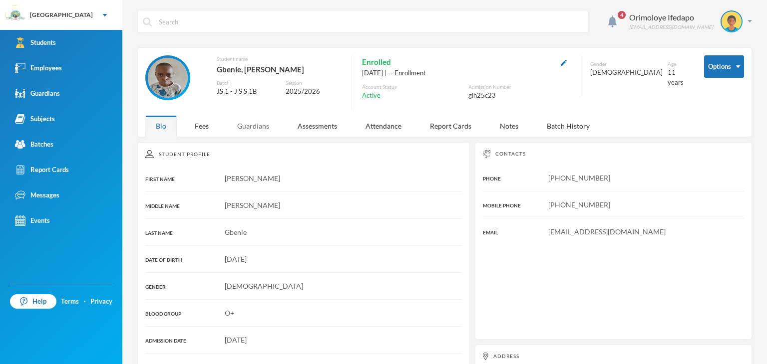
click at [247, 129] on div "Guardians" at bounding box center [253, 125] width 53 height 21
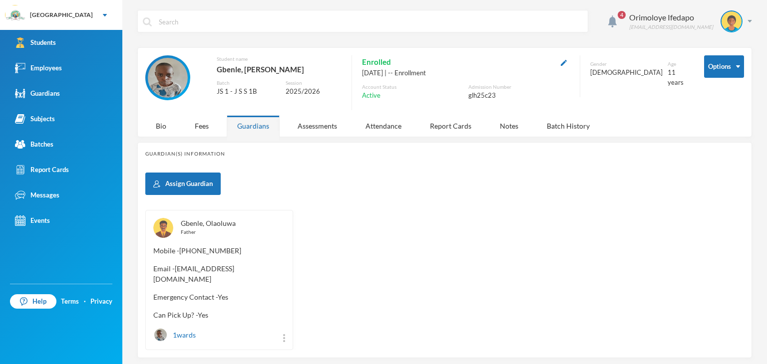
click at [200, 225] on link "Gbenle, Olaoluwa" at bounding box center [208, 223] width 55 height 8
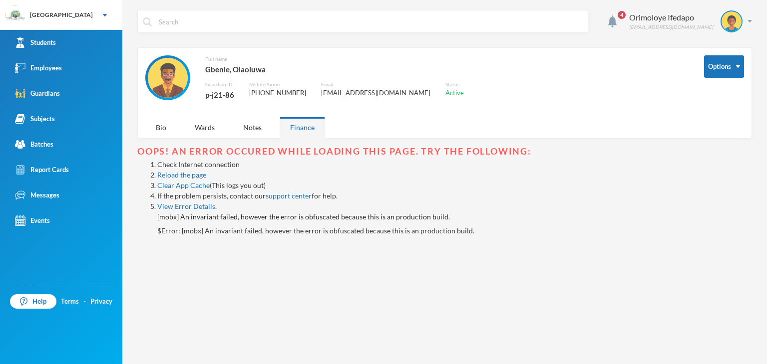
click at [219, 96] on div "p-j21-86" at bounding box center [219, 94] width 29 height 13
copy div "p-j21-86"
click at [749, 21] on img at bounding box center [749, 21] width 4 height 2
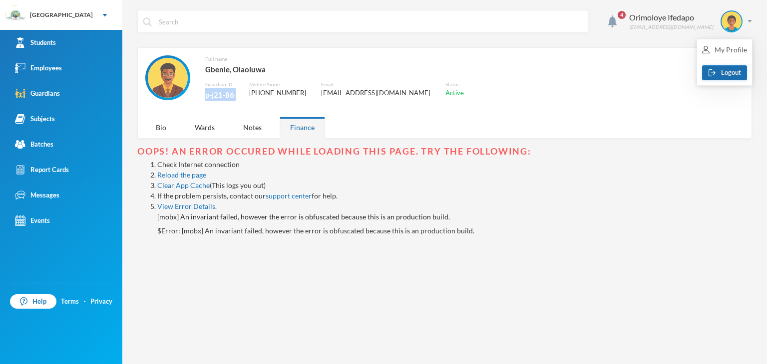
click at [727, 73] on button "Logout" at bounding box center [724, 72] width 45 height 15
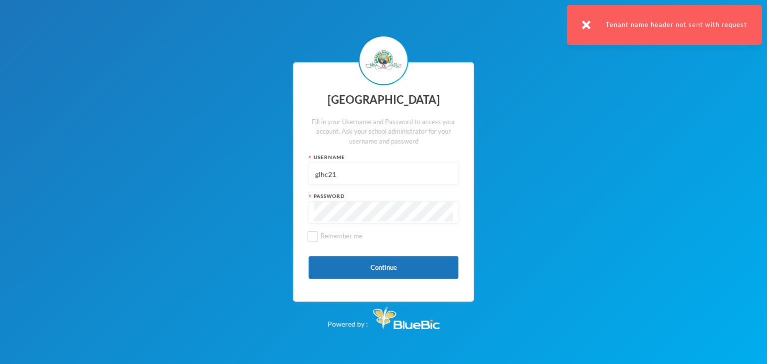
click at [392, 178] on input "glhc21" at bounding box center [383, 174] width 139 height 22
type input "g"
paste input "p-j21-86"
type input "p-j21-86"
click at [316, 269] on button "Continue" at bounding box center [383, 268] width 150 height 22
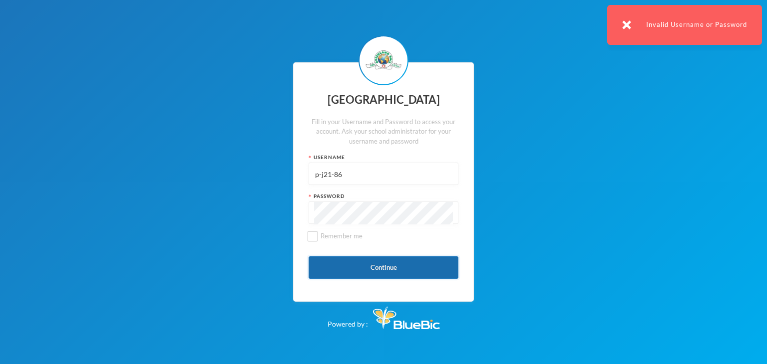
click at [327, 267] on button "Continue" at bounding box center [383, 268] width 150 height 22
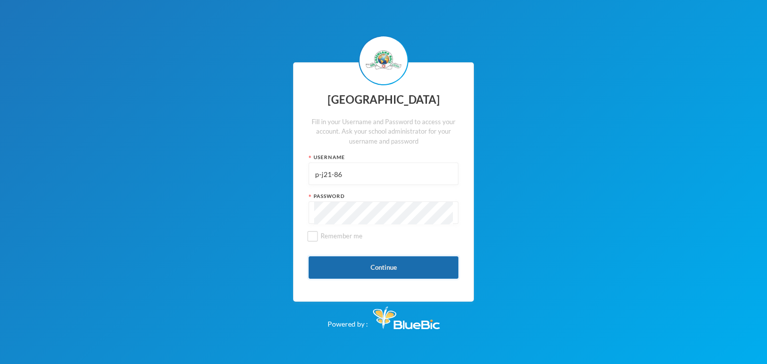
click at [395, 271] on button "Continue" at bounding box center [383, 268] width 150 height 22
type input "glhc21"
click at [387, 272] on button "Continue" at bounding box center [383, 268] width 150 height 22
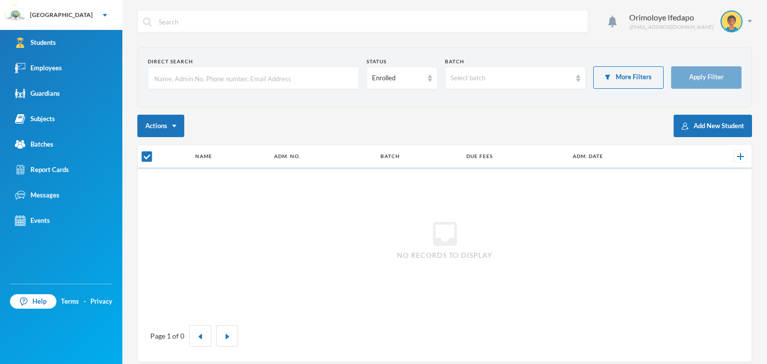
checkbox input "false"
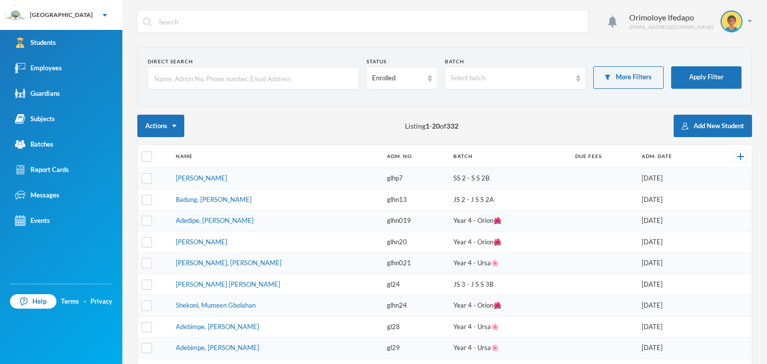
click at [204, 82] on input "text" at bounding box center [253, 78] width 200 height 22
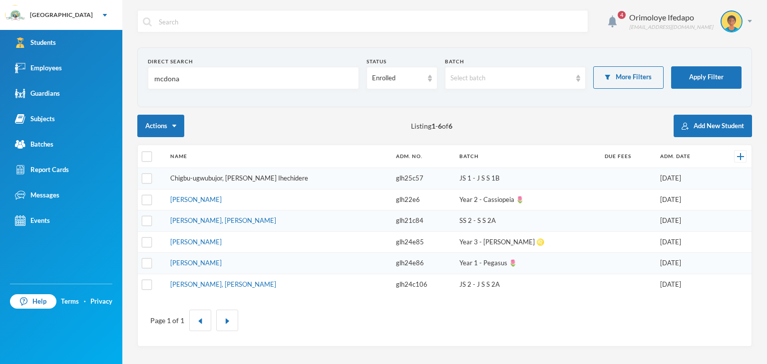
type input "mcdona"
click at [206, 177] on link "Chigbu-ugwubujor, Mcdonald Ihechidere" at bounding box center [239, 178] width 138 height 8
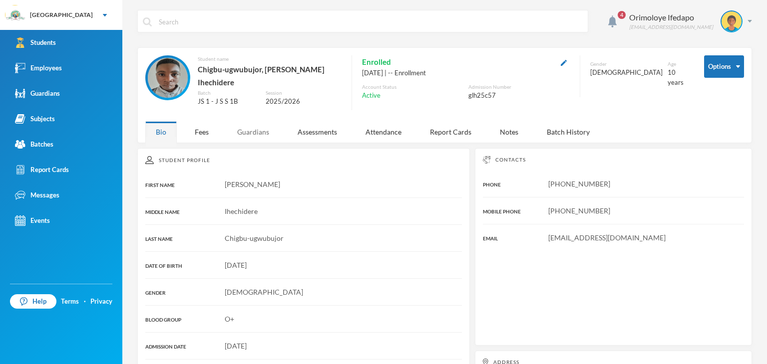
click at [254, 125] on div "Guardians" at bounding box center [253, 131] width 53 height 21
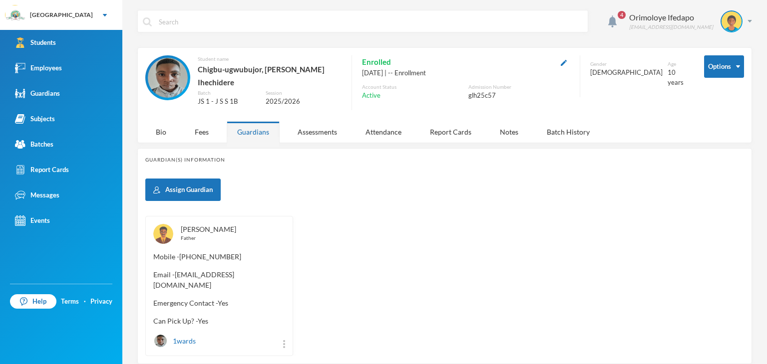
click at [190, 225] on link "Ugwubujor, Magnus" at bounding box center [208, 229] width 55 height 8
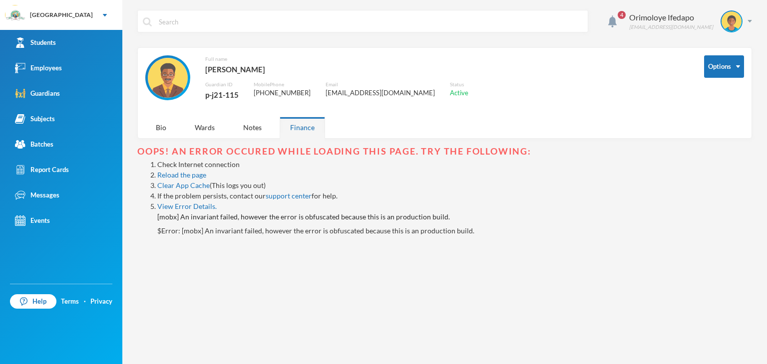
click at [218, 93] on div "p-j21-115" at bounding box center [221, 94] width 33 height 13
copy div "p-j21-115"
click at [749, 22] on img at bounding box center [749, 21] width 4 height 2
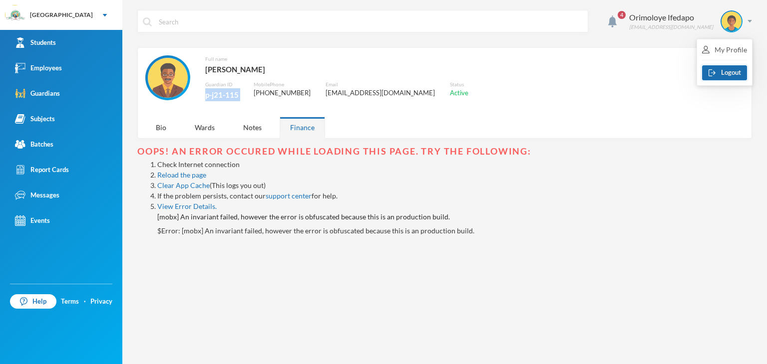
click at [715, 76] on img "button" at bounding box center [711, 72] width 7 height 7
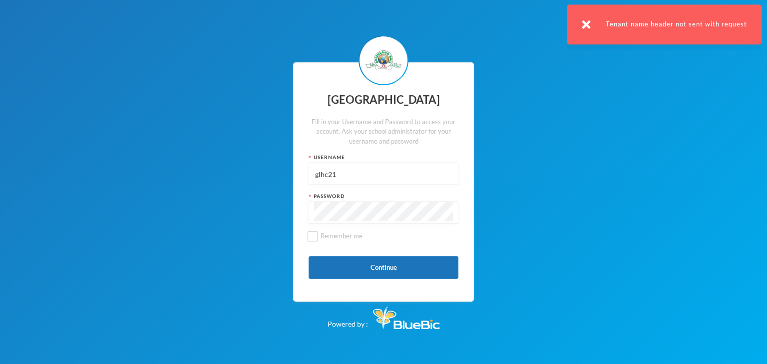
click at [409, 167] on input "glhc21" at bounding box center [383, 174] width 139 height 22
paste input "p-j21-115"
type input "p-j21-115"
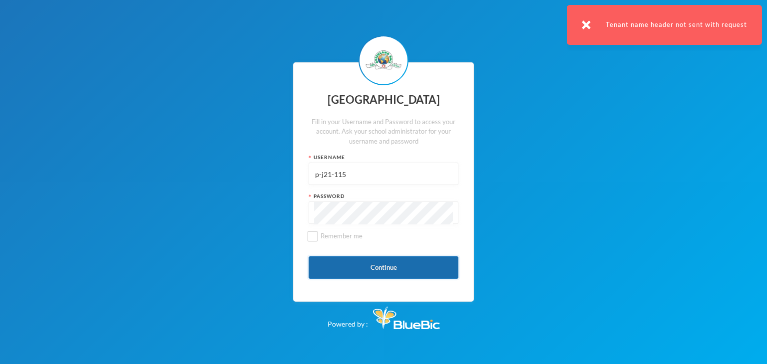
click at [323, 271] on button "Continue" at bounding box center [383, 268] width 150 height 22
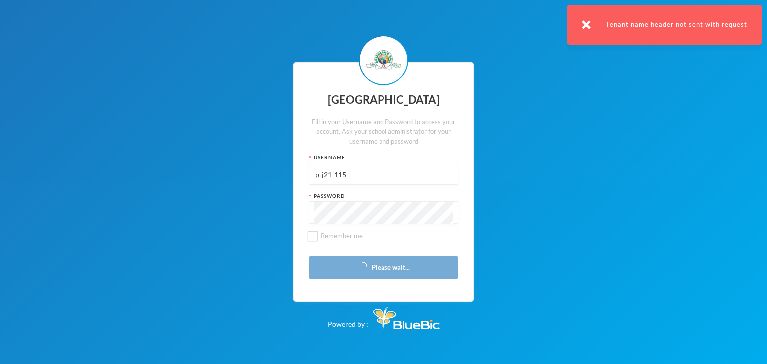
click at [586, 23] on img at bounding box center [585, 24] width 9 height 9
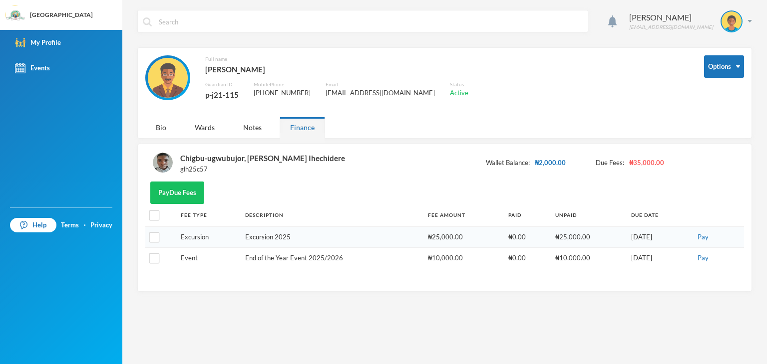
click at [423, 243] on td "₦25,000.00" at bounding box center [463, 237] width 80 height 21
click at [746, 21] on div "Ugwubujor Magnus mugwubujor@gmail.com" at bounding box center [686, 21] width 130 height 22
click at [714, 70] on img "button" at bounding box center [711, 72] width 7 height 7
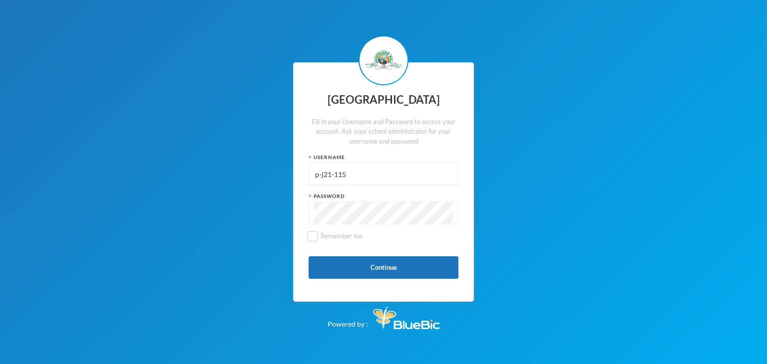
click at [344, 168] on input "p-j21-115" at bounding box center [383, 174] width 139 height 22
click at [344, 169] on input "p-j21-115" at bounding box center [383, 174] width 139 height 22
click at [336, 172] on input "glh25c60" at bounding box center [383, 174] width 139 height 22
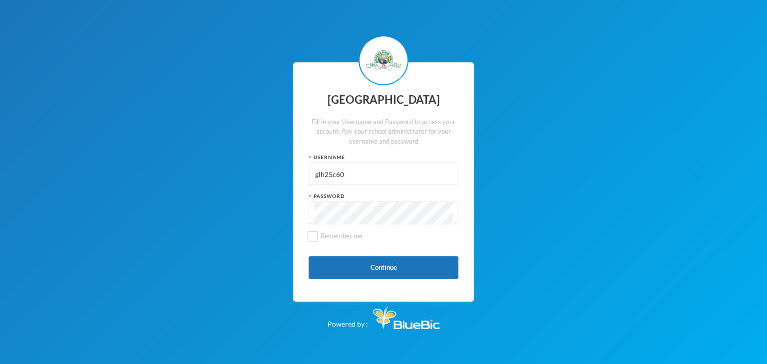
click at [336, 172] on input "glh25c60" at bounding box center [383, 174] width 139 height 22
type input "glh25c60"
click at [339, 262] on button "Continue" at bounding box center [383, 268] width 150 height 22
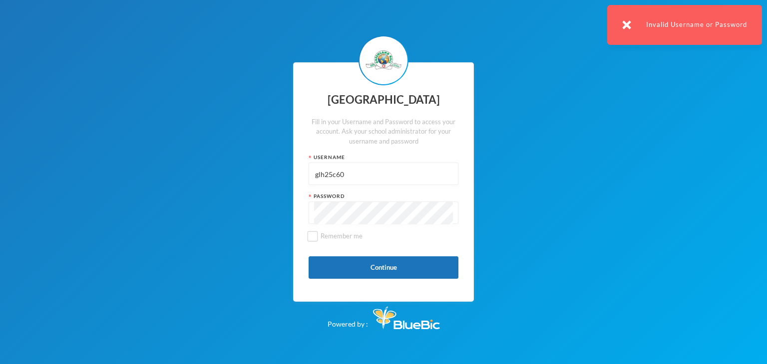
click at [353, 182] on input "glh25c60" at bounding box center [383, 174] width 139 height 22
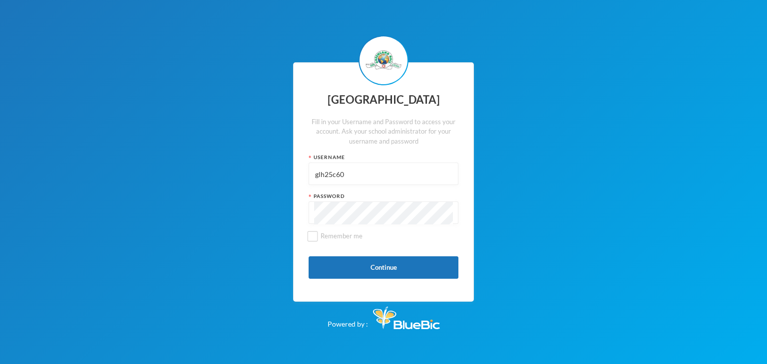
click at [289, 139] on div "Greenland Hall Fill in your Username and Password to access your account. Ask y…" at bounding box center [383, 182] width 767 height 364
click at [383, 175] on input "glh25c60" at bounding box center [383, 174] width 139 height 22
type input "glhc21"
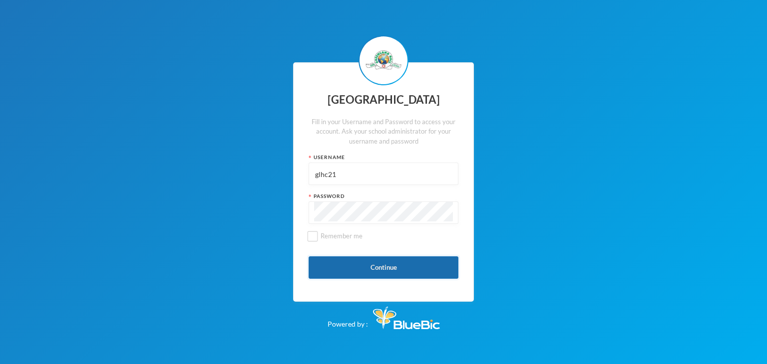
click at [378, 263] on button "Continue" at bounding box center [383, 268] width 150 height 22
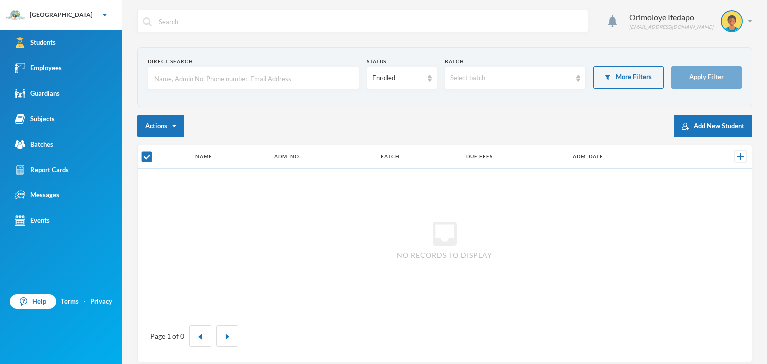
checkbox input "false"
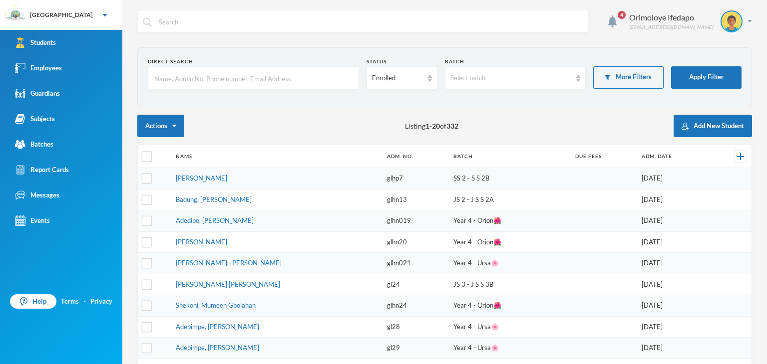
click at [253, 78] on input "text" at bounding box center [253, 78] width 200 height 22
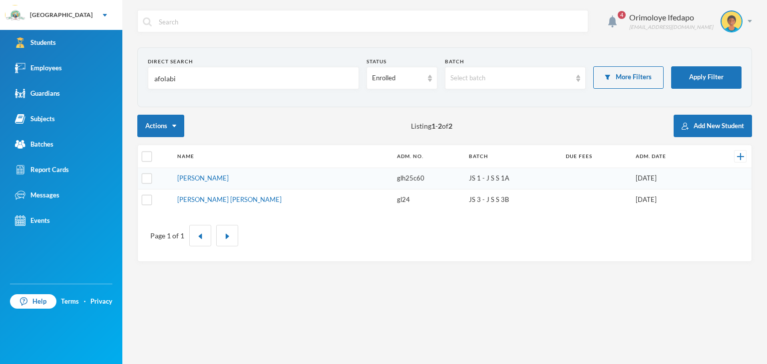
type input "afolabi"
click at [209, 183] on td "Afolabi, Victor Oluwasemilore" at bounding box center [282, 178] width 220 height 21
click at [203, 180] on link "Afolabi, Victor Oluwasemilore" at bounding box center [202, 178] width 51 height 8
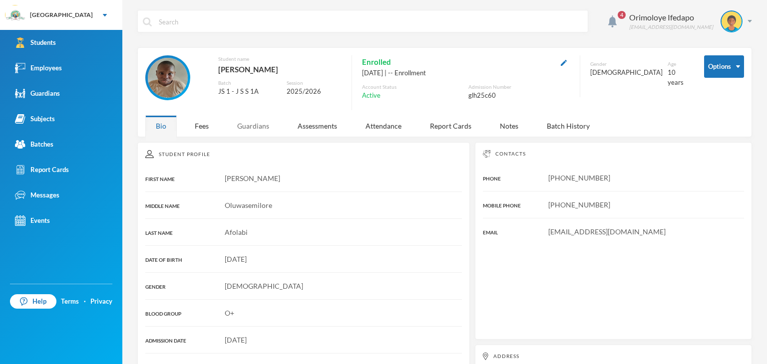
click at [253, 130] on div "Guardians" at bounding box center [253, 125] width 53 height 21
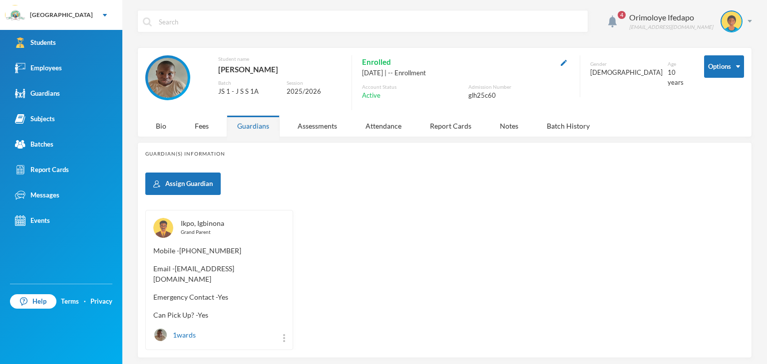
click at [214, 224] on link "Ikpo, Igbinona" at bounding box center [202, 223] width 43 height 8
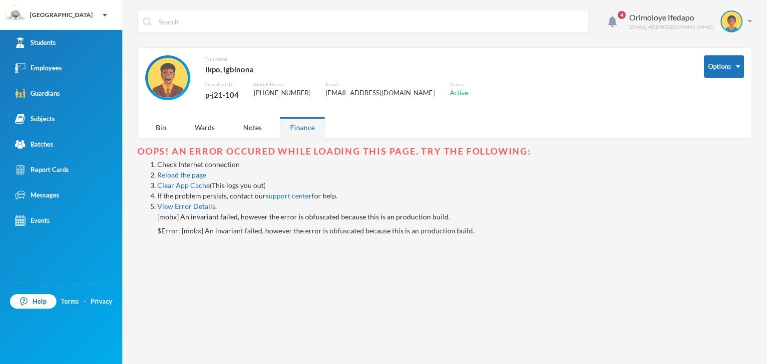
click at [233, 94] on div "p-j21-104" at bounding box center [221, 94] width 33 height 13
copy div "p-j21-104"
click at [742, 22] on div at bounding box center [731, 21] width 22 height 22
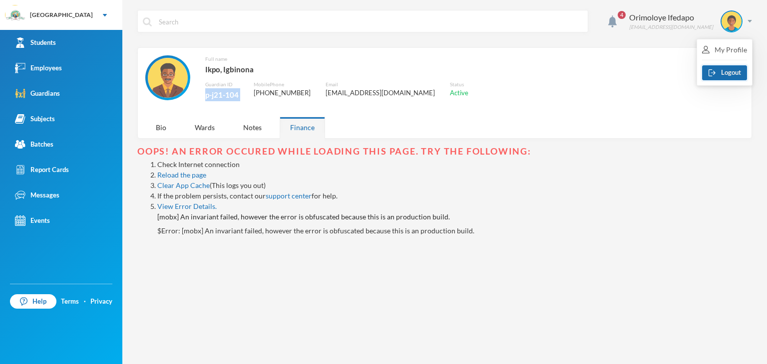
click at [723, 68] on button "Logout" at bounding box center [724, 72] width 45 height 15
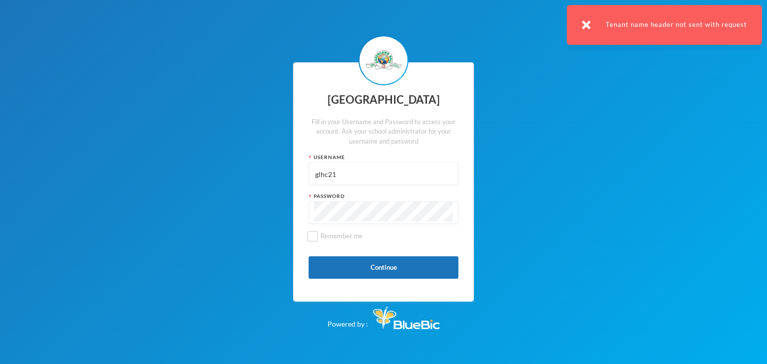
click at [340, 171] on input "glhc21" at bounding box center [383, 174] width 139 height 22
paste input "p-j21-104"
type input "p-j21-104"
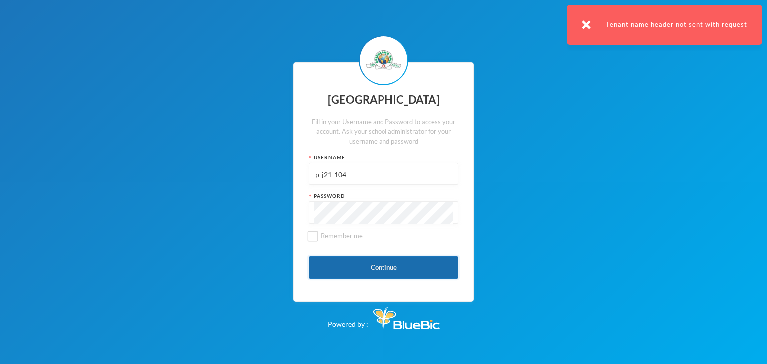
click at [315, 272] on button "Continue" at bounding box center [383, 268] width 150 height 22
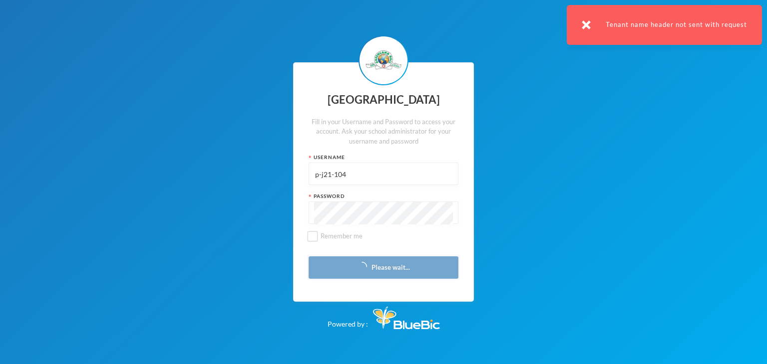
click at [315, 272] on button "Please wait..." at bounding box center [383, 268] width 150 height 22
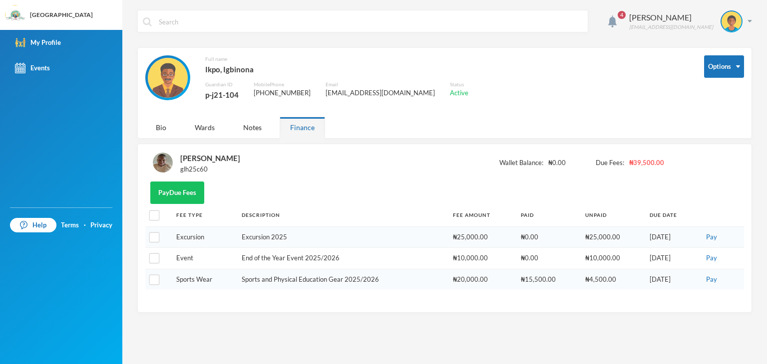
click at [217, 189] on div "Pay Due Fees" at bounding box center [444, 193] width 598 height 22
click at [744, 20] on div "Ikpo Igbinona iknoba@yahoo.com" at bounding box center [686, 21] width 130 height 22
click at [712, 74] on img "button" at bounding box center [711, 72] width 7 height 7
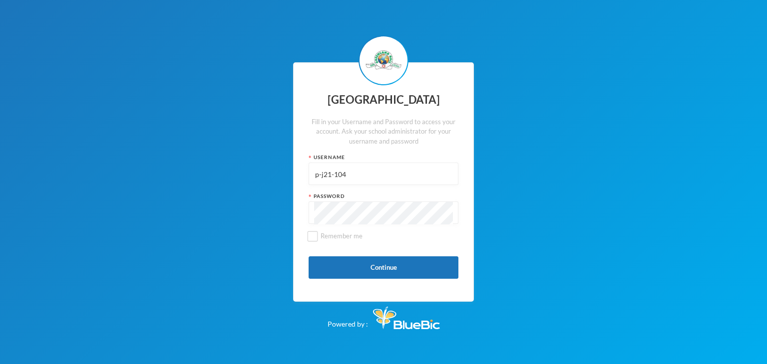
click at [387, 172] on input "p-j21-104" at bounding box center [383, 174] width 139 height 22
type input "glhc21"
click at [393, 272] on button "Continue" at bounding box center [383, 268] width 150 height 22
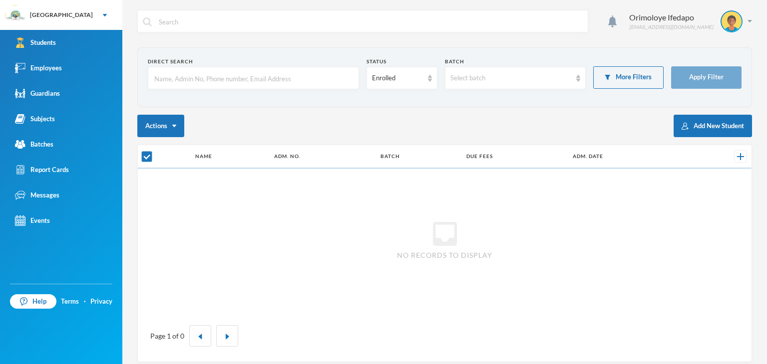
checkbox input "false"
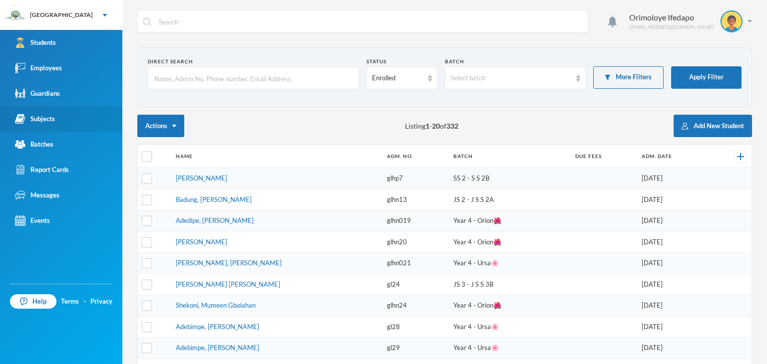
click at [49, 118] on div "Subjects" at bounding box center [35, 119] width 40 height 10
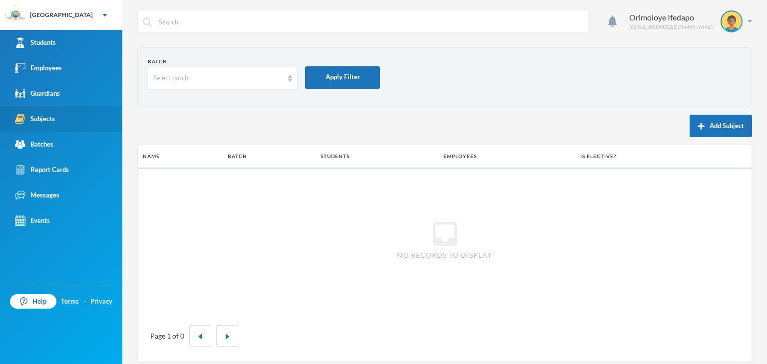
click at [49, 118] on div "Subjects" at bounding box center [35, 119] width 40 height 10
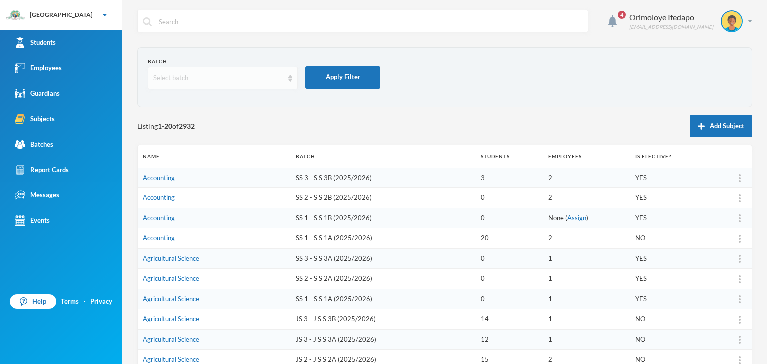
click at [240, 80] on div "Select batch" at bounding box center [218, 78] width 130 height 10
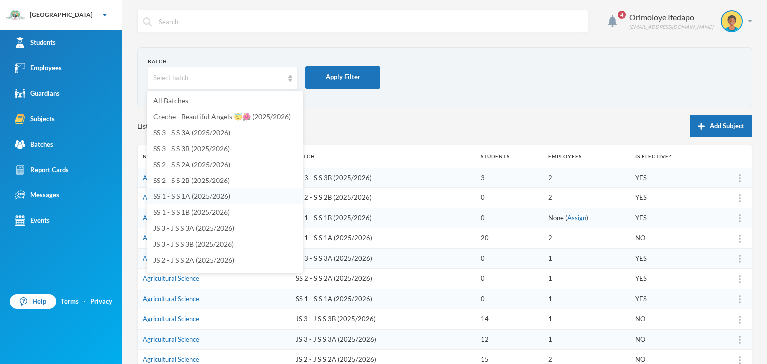
click at [186, 198] on span "SS 1 - S S 1A (2025/2026)" at bounding box center [191, 196] width 77 height 8
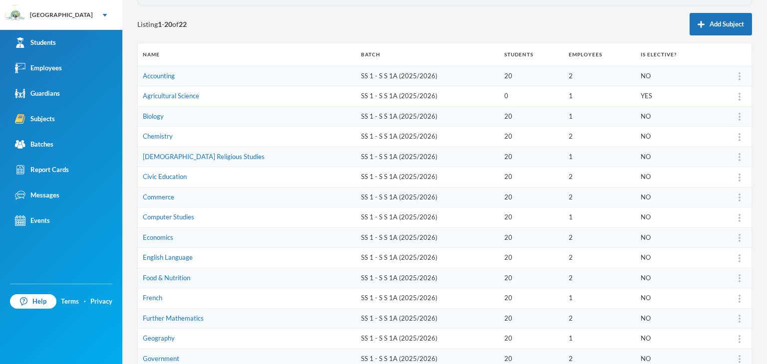
scroll to position [100, 0]
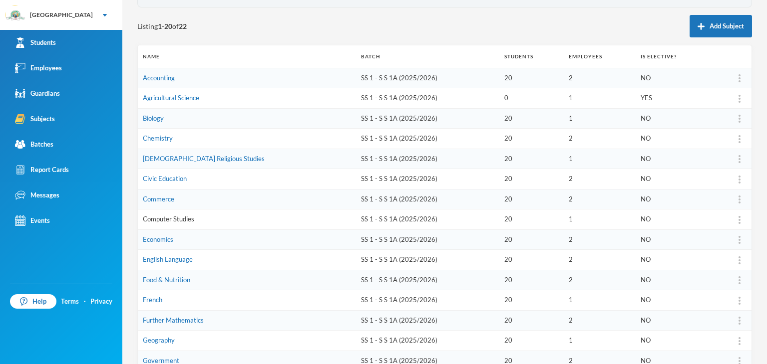
click at [168, 219] on link "Computer Studies" at bounding box center [168, 219] width 51 height 8
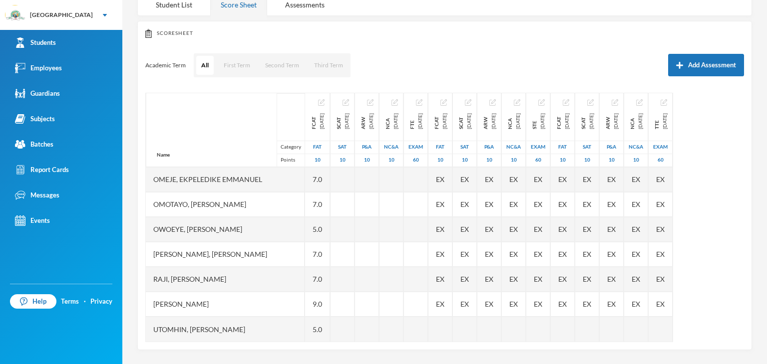
scroll to position [207, 0]
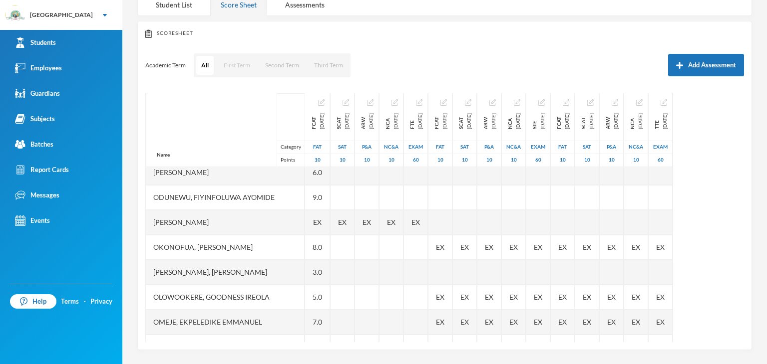
click at [241, 64] on button "First Term" at bounding box center [237, 65] width 36 height 19
